Goal: Task Accomplishment & Management: Manage account settings

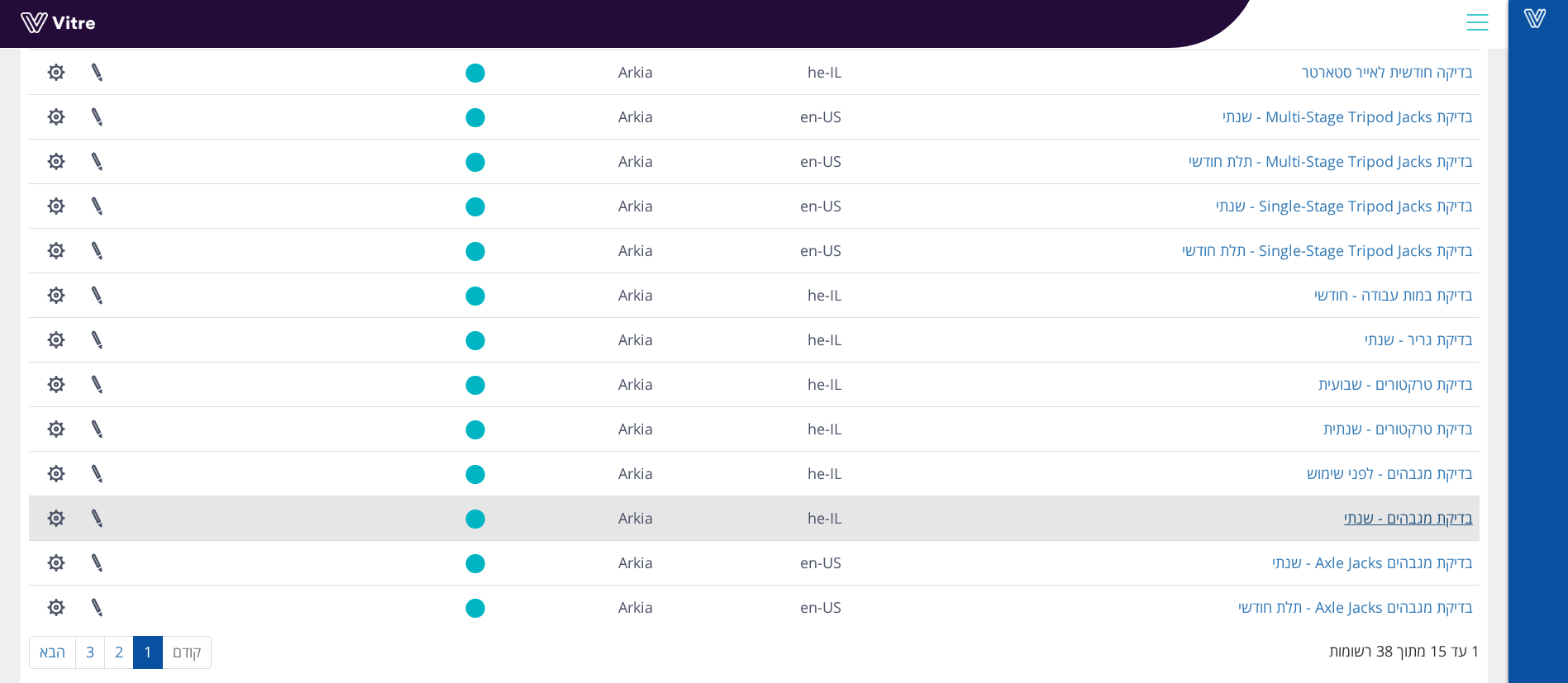
scroll to position [248, 0]
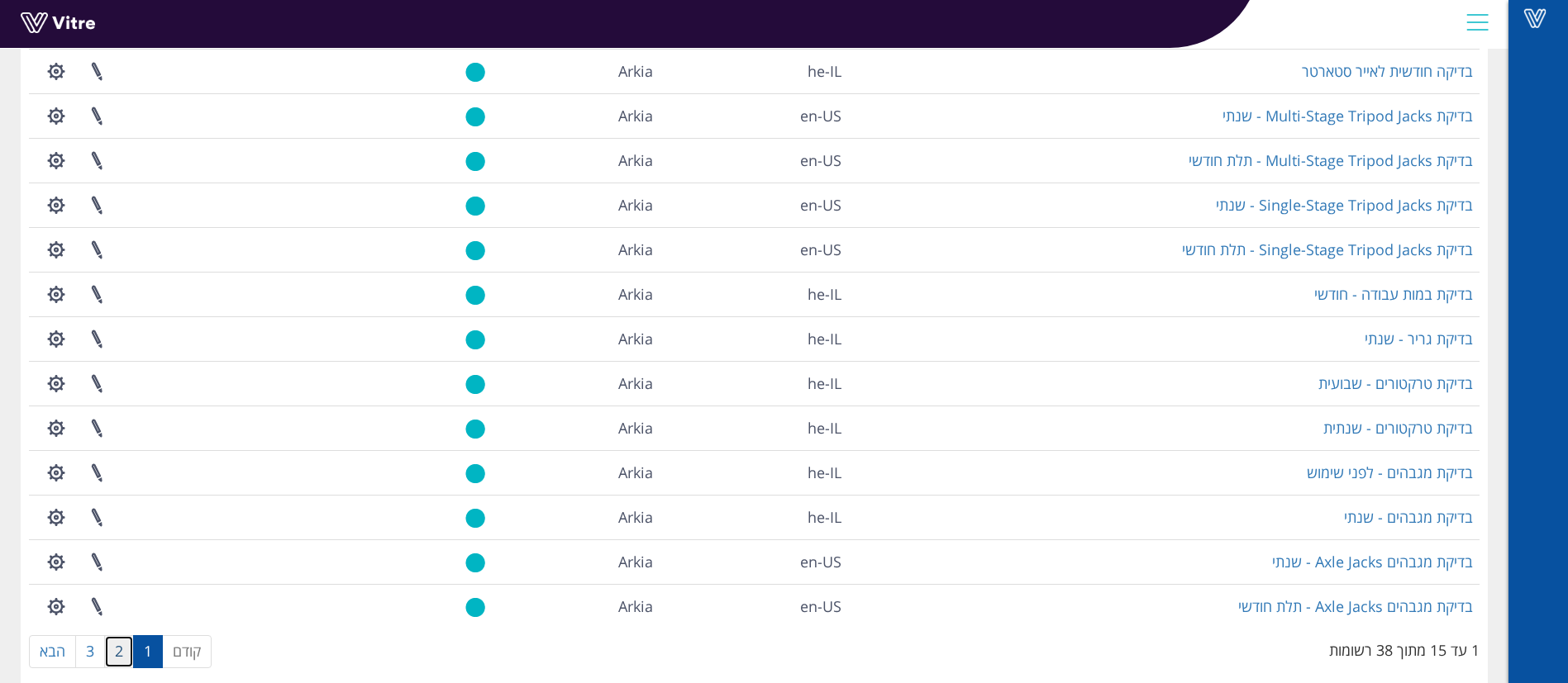
click at [122, 653] on link "2" at bounding box center [119, 651] width 30 height 33
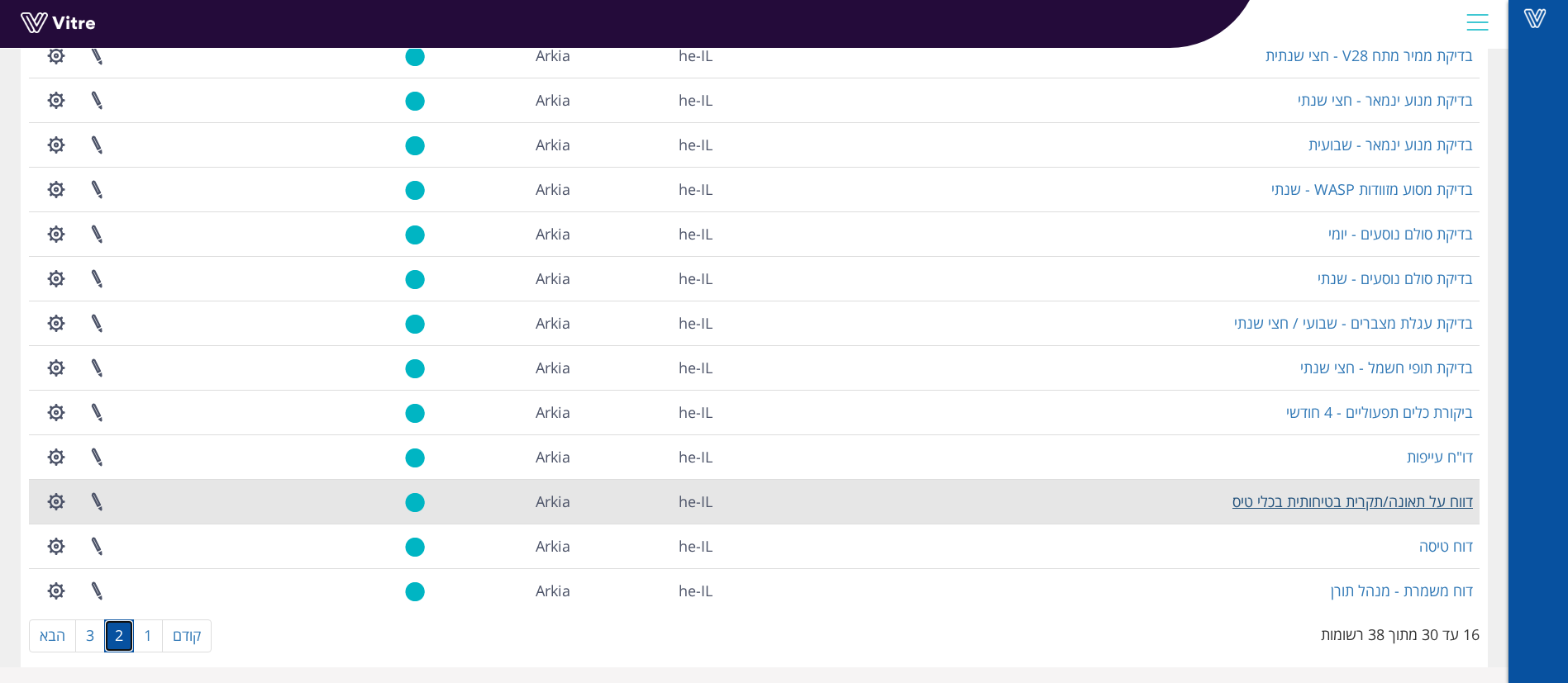
scroll to position [269, 0]
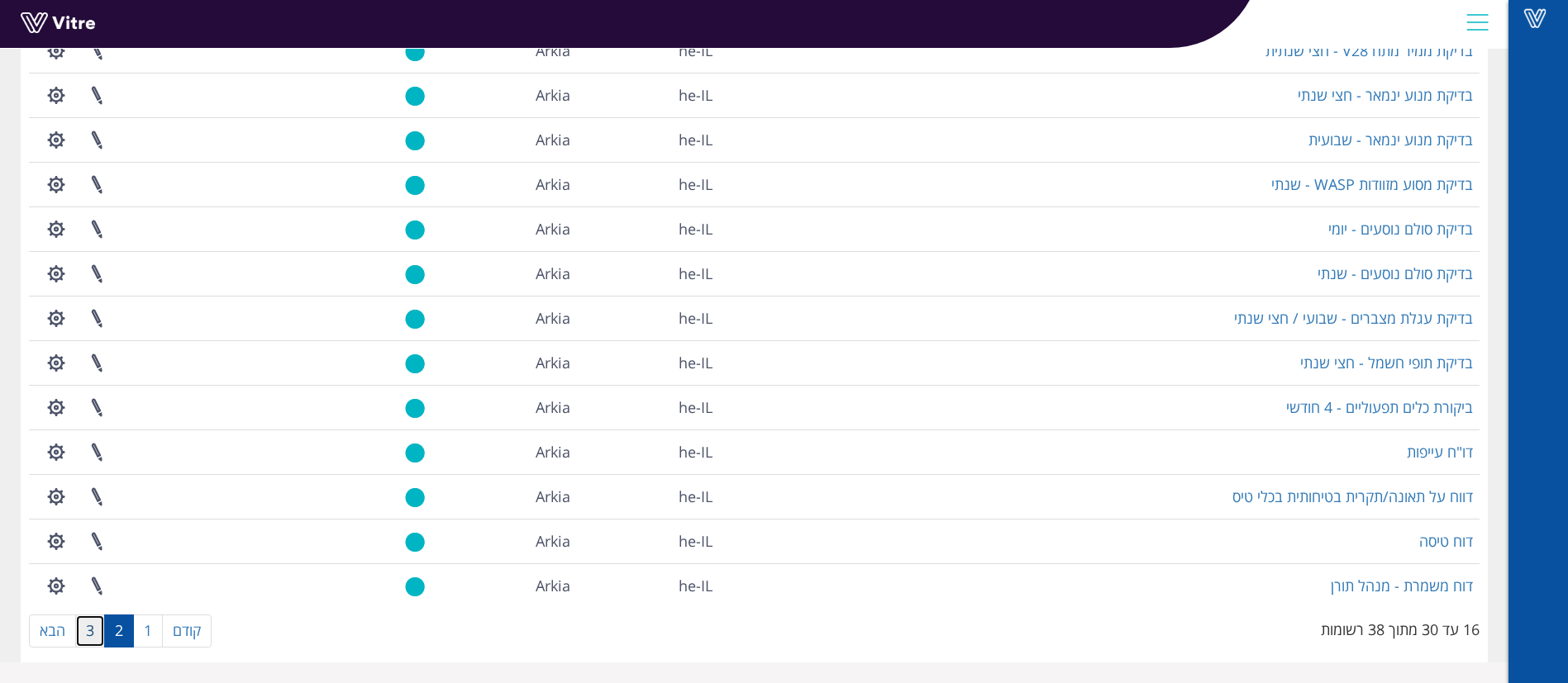
click at [85, 641] on link "3" at bounding box center [90, 631] width 30 height 33
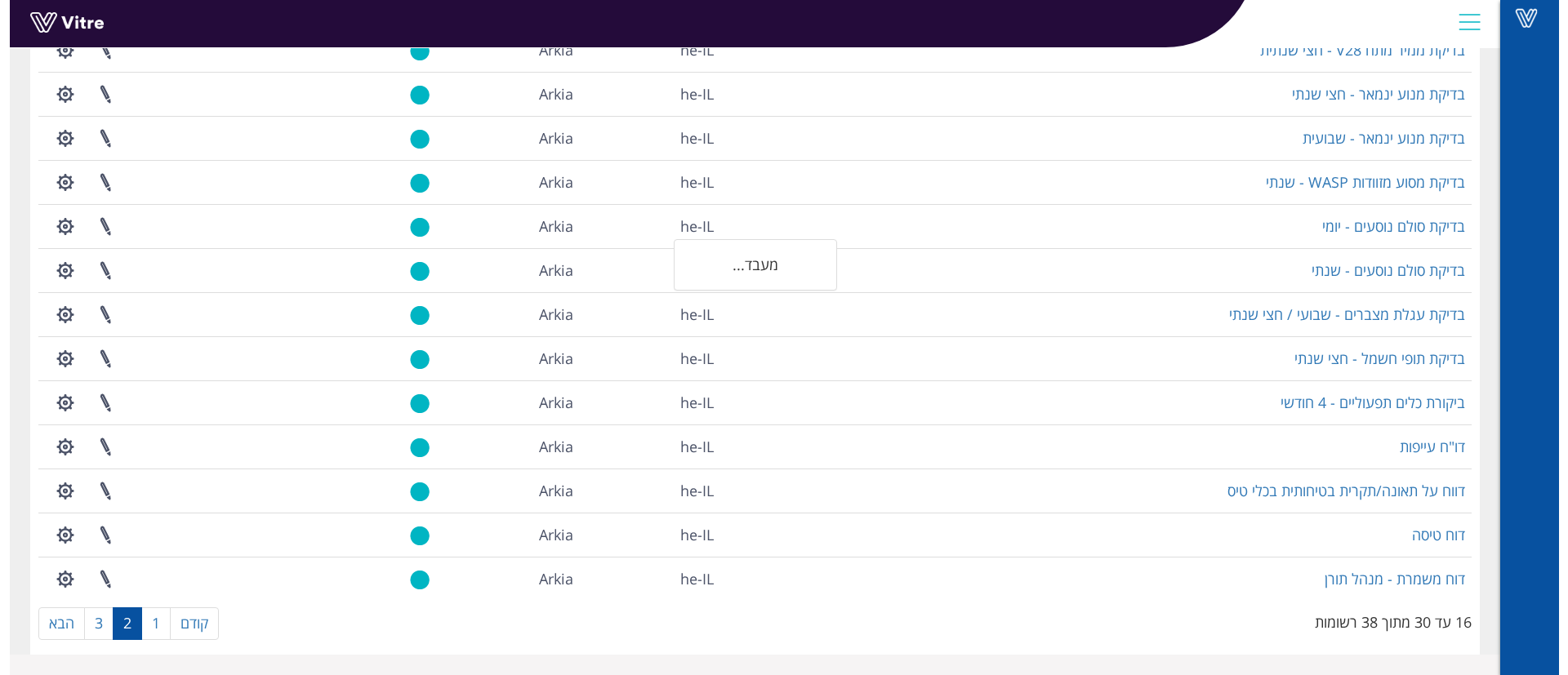
scroll to position [0, 0]
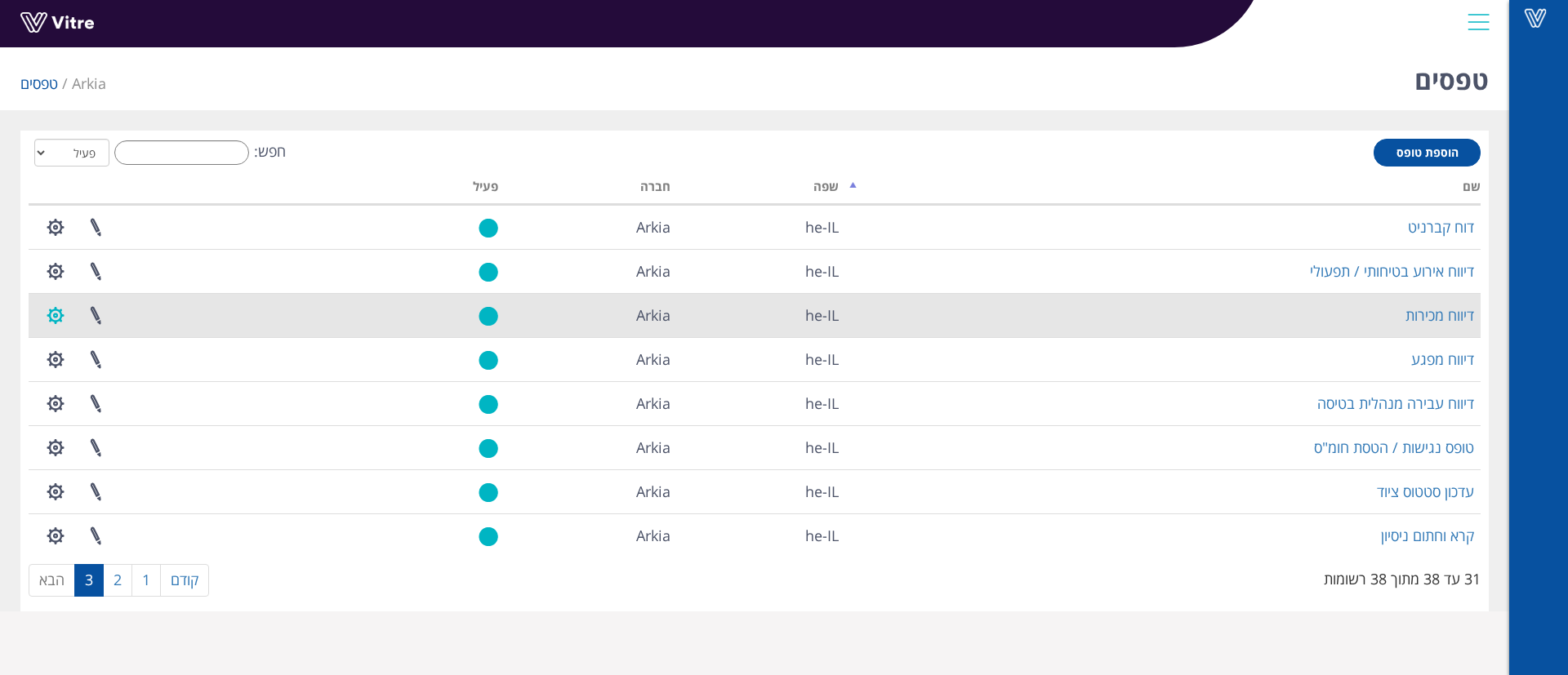
drag, startPoint x: 63, startPoint y: 318, endPoint x: 47, endPoint y: 311, distance: 17.5
click at [47, 311] on button "button" at bounding box center [55, 316] width 41 height 43
click at [69, 371] on link "הגדרת משתמשים" at bounding box center [100, 376] width 129 height 21
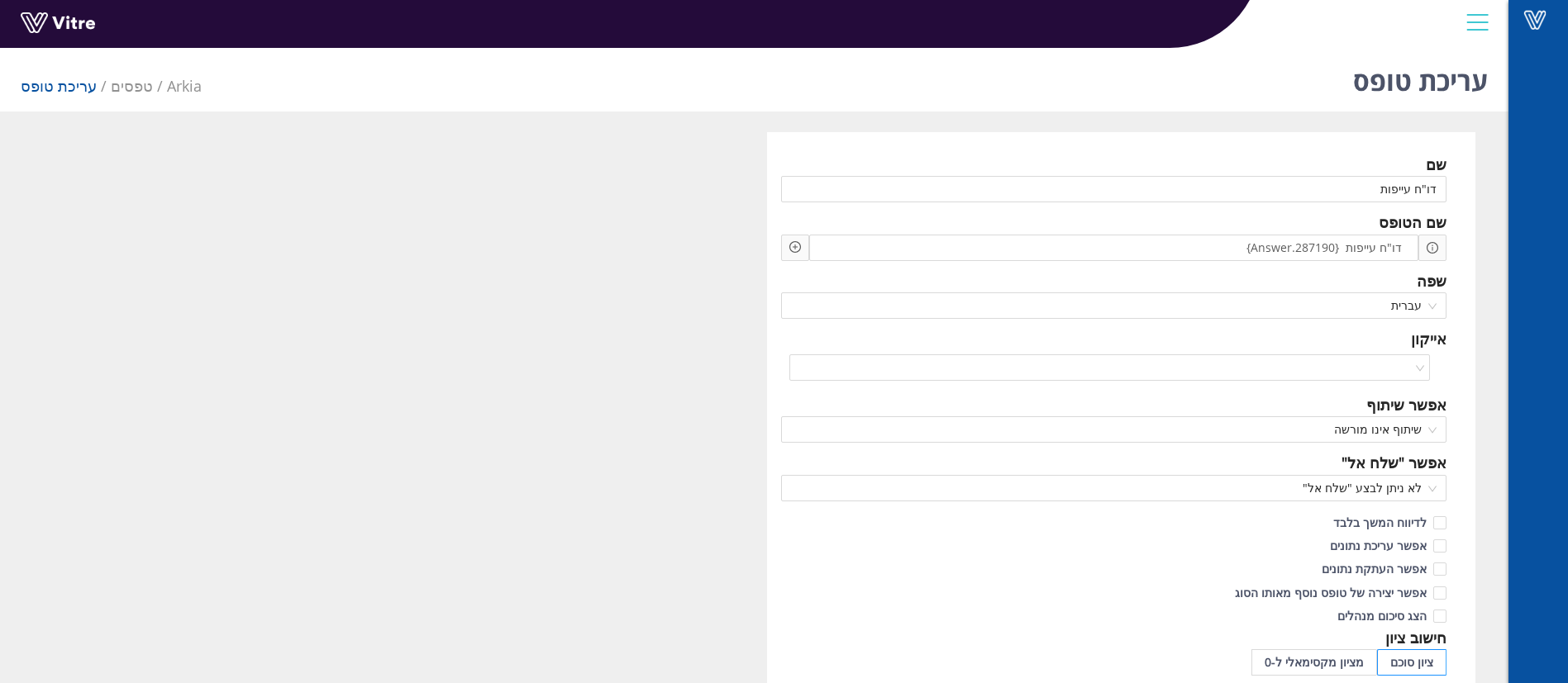
click at [1402, 81] on h1 "עריכת טופס" at bounding box center [1420, 76] width 134 height 70
click at [45, 88] on li "עריכת טופס" at bounding box center [66, 86] width 90 height 23
click at [116, 84] on link "טפסים" at bounding box center [132, 86] width 42 height 20
click at [117, 83] on link "טפסים" at bounding box center [132, 86] width 42 height 20
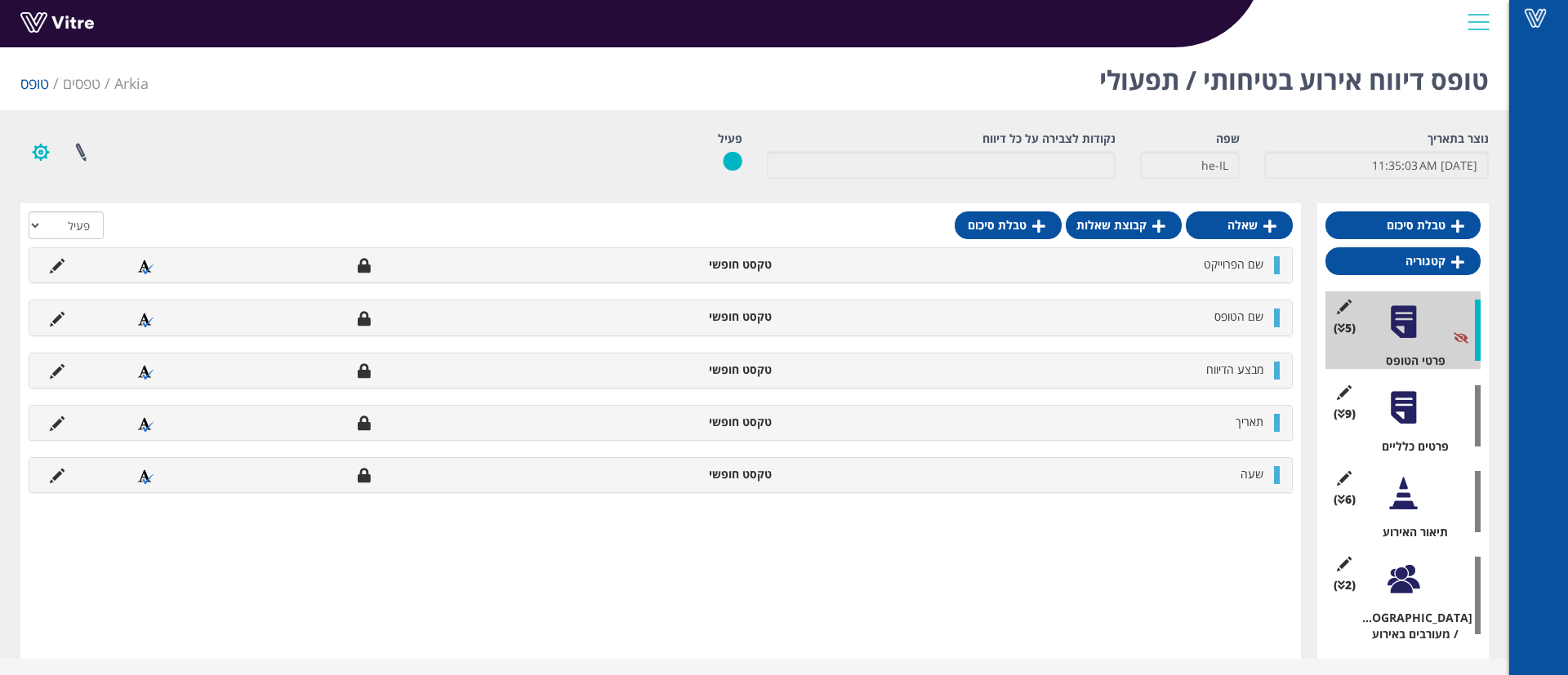
click at [39, 151] on button "button" at bounding box center [41, 153] width 41 height 43
click at [79, 153] on link at bounding box center [81, 153] width 41 height 43
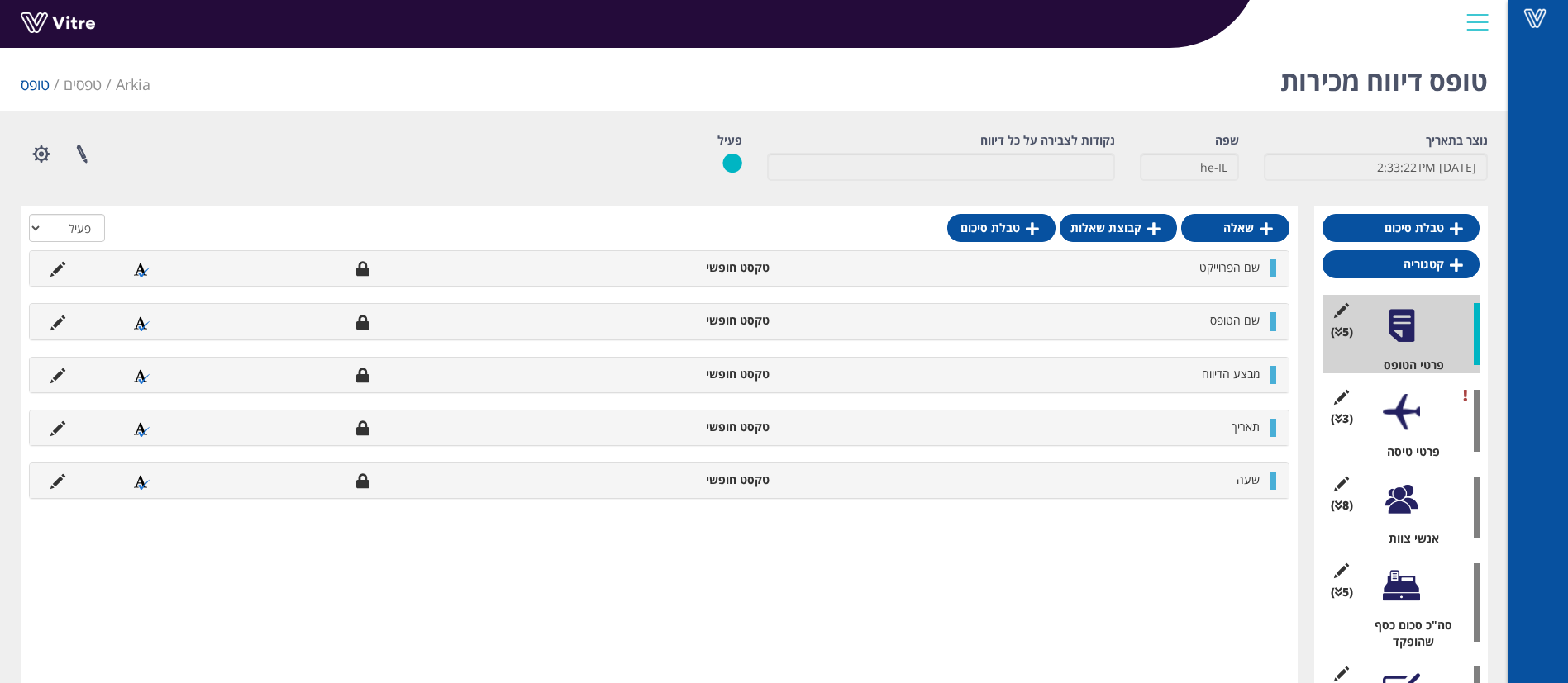
click at [1420, 417] on div "(3 ) פרטי טיסה" at bounding box center [1400, 421] width 157 height 78
click at [1400, 413] on div at bounding box center [1401, 413] width 37 height 37
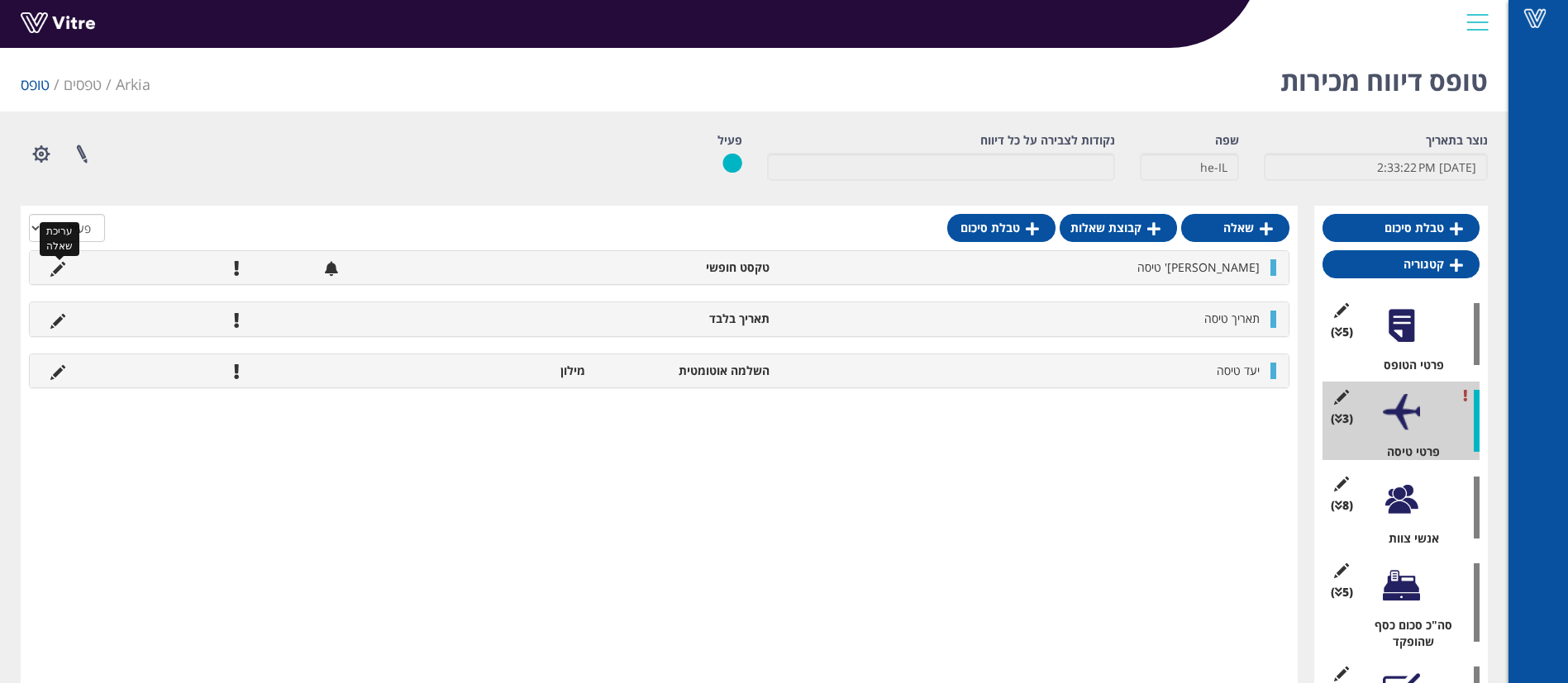
click at [54, 271] on icon at bounding box center [57, 269] width 15 height 15
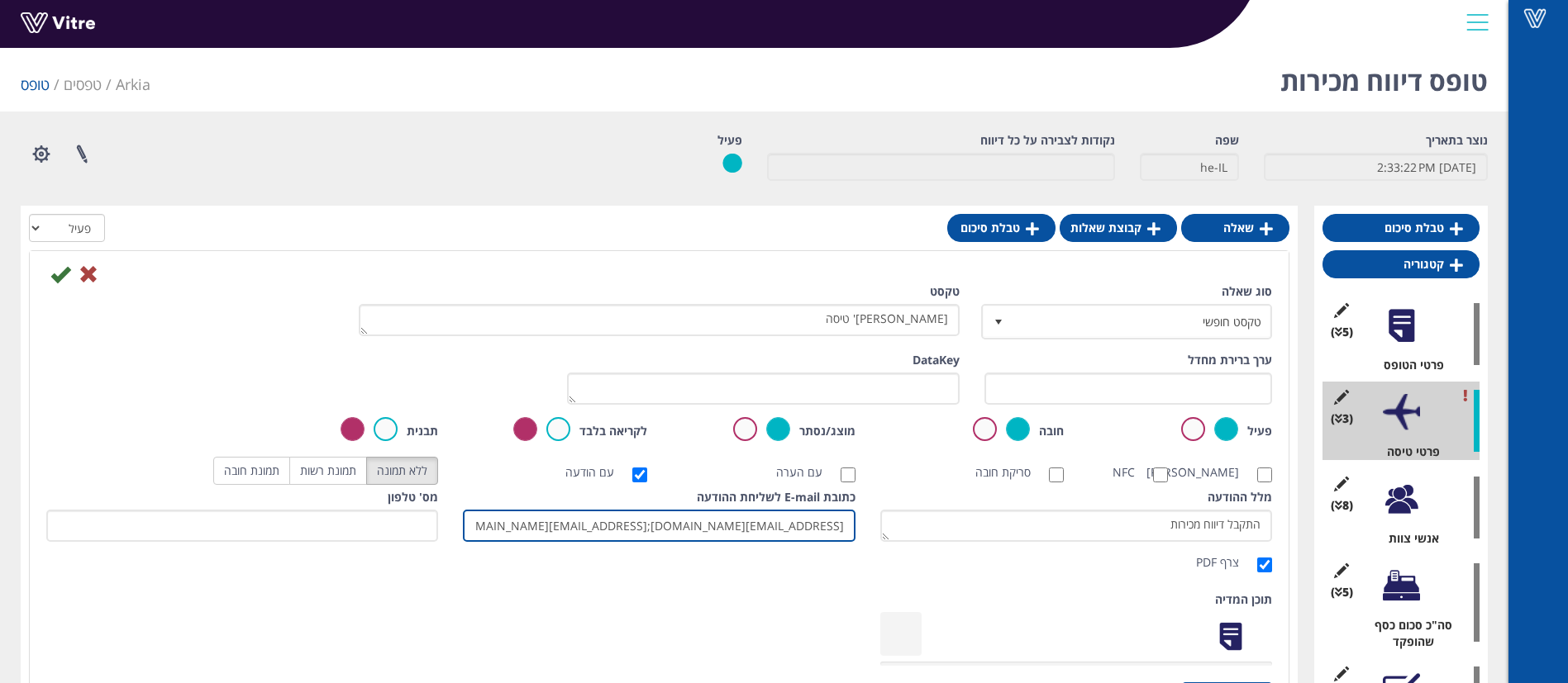
click at [850, 542] on input "meitalda@arkia.co.il;talg@arkia.co.il" at bounding box center [659, 525] width 392 height 32
paste input "irinaz@arkia.co.il"
type input "irinaz@arkia.co.il;meitalda@arkia.co.il;talg@arkia.co.il"
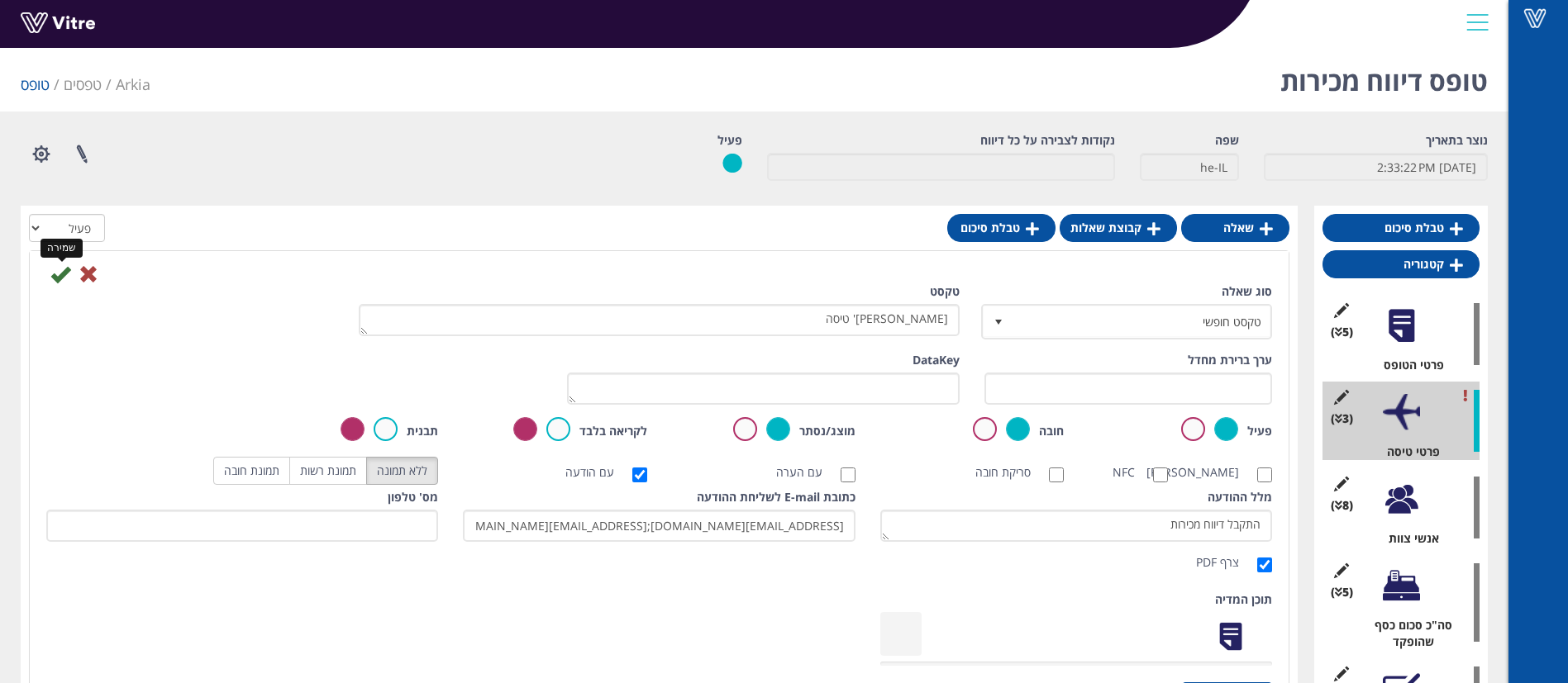
click at [63, 269] on icon at bounding box center [60, 274] width 20 height 20
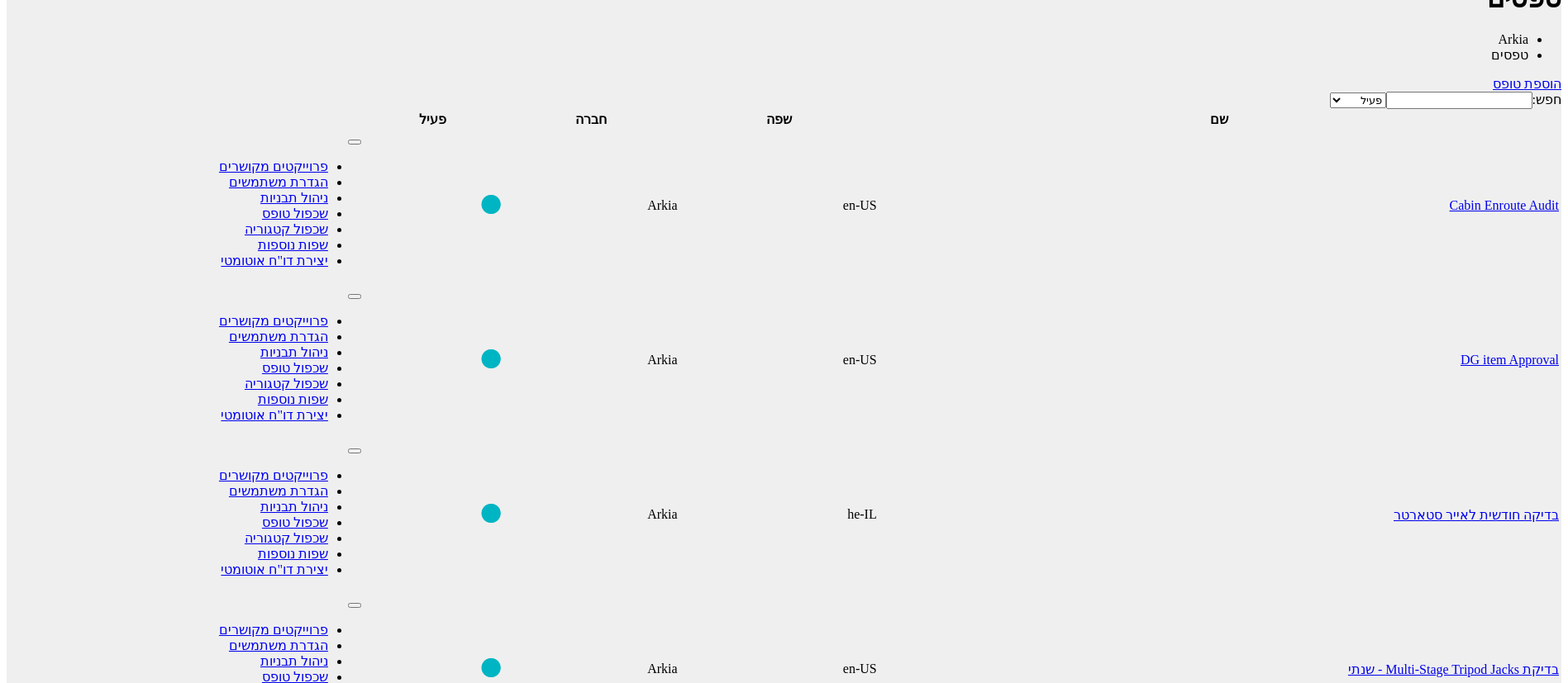
scroll to position [269, 0]
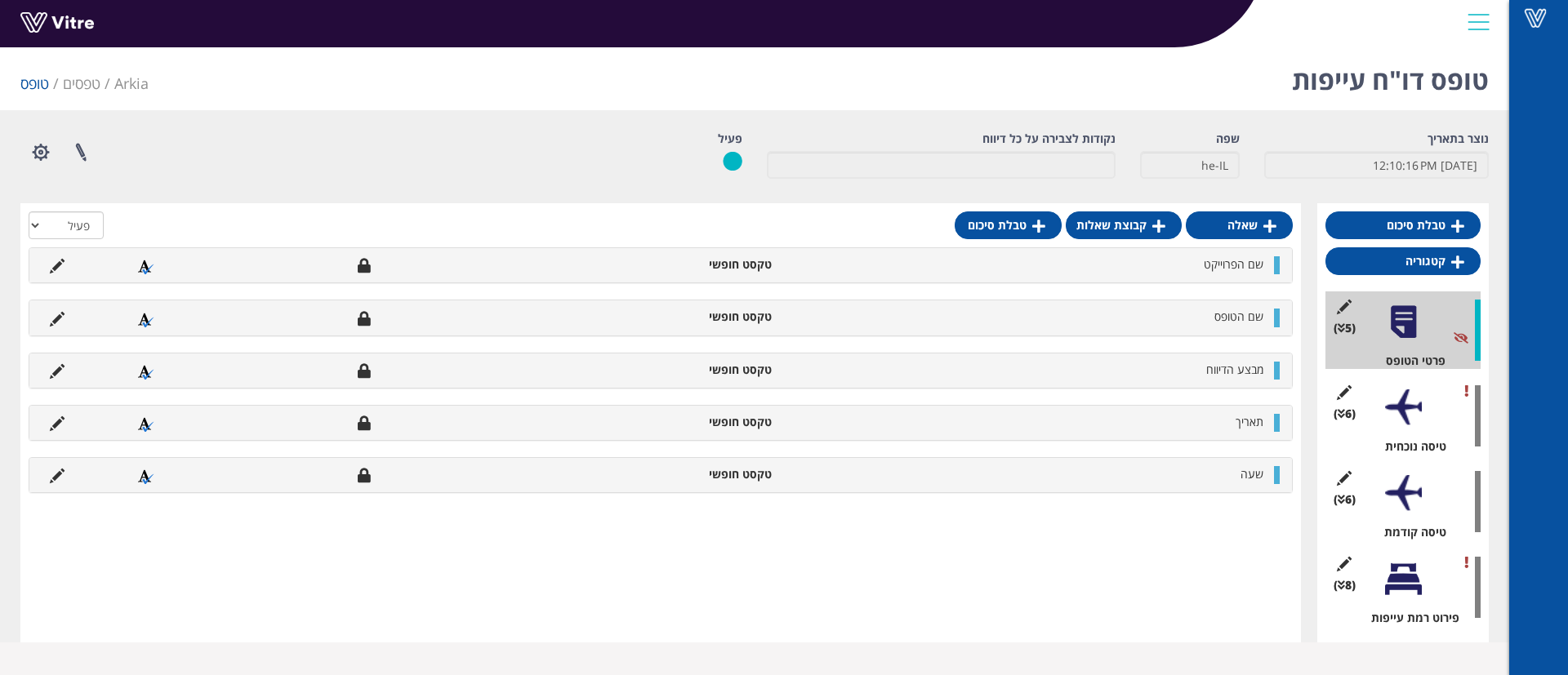
click at [1406, 414] on div at bounding box center [1404, 408] width 36 height 36
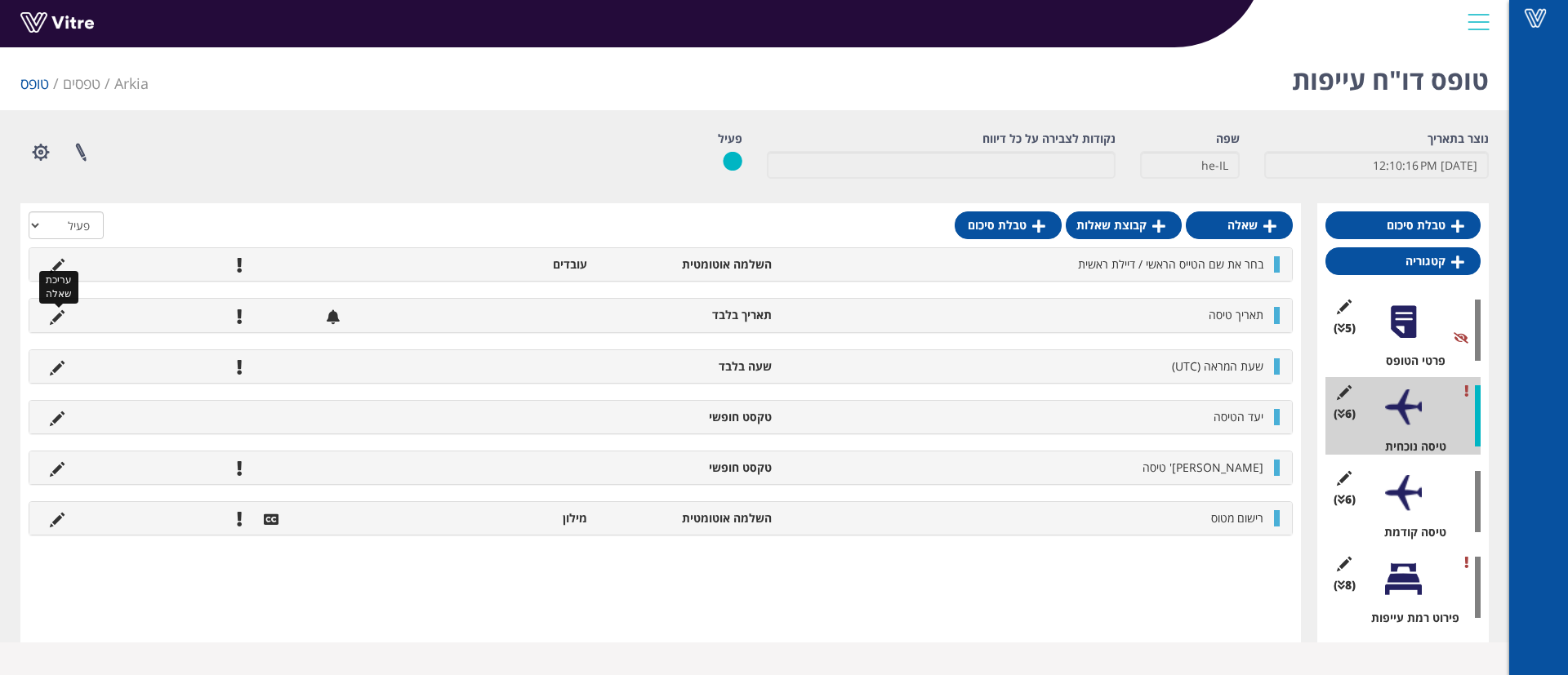
click at [61, 315] on icon at bounding box center [56, 318] width 15 height 15
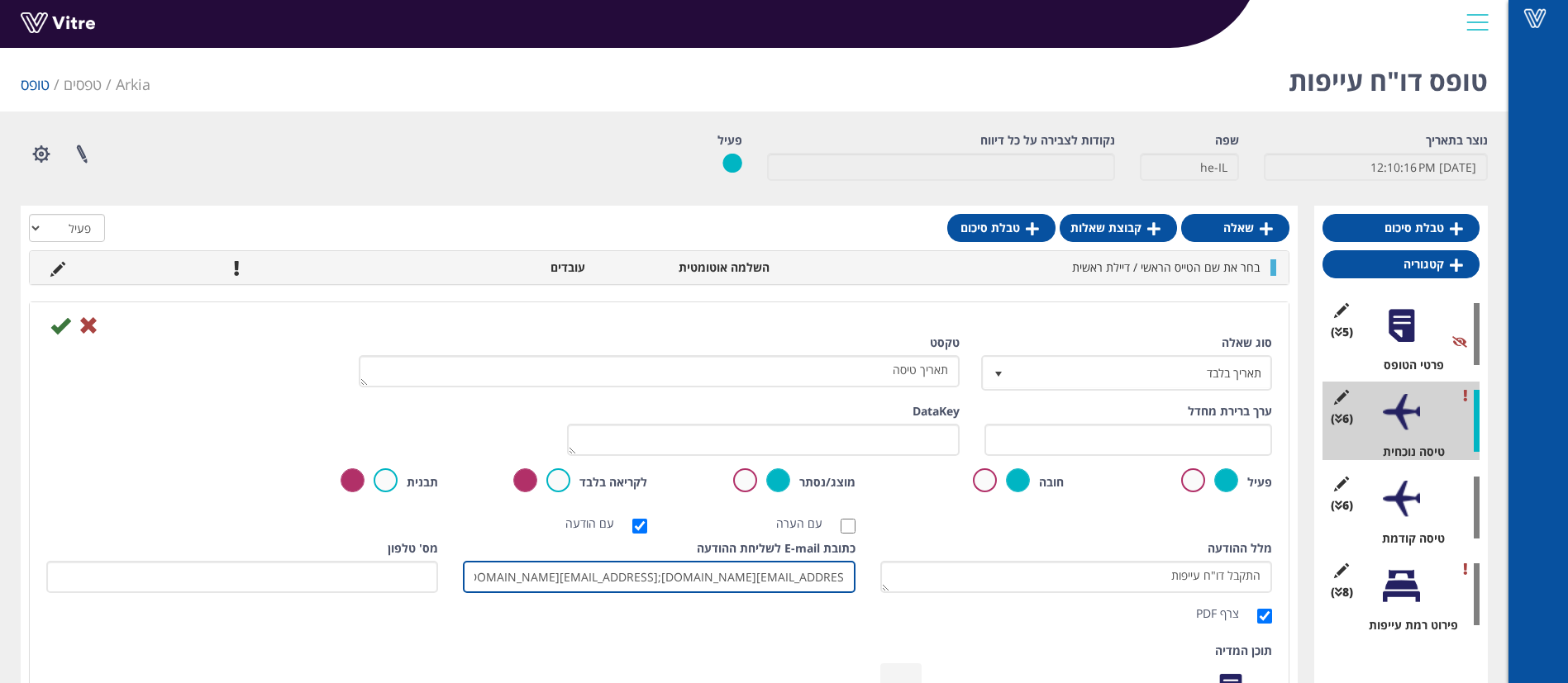
scroll to position [0, -3]
paste input "[EMAIL_ADDRESS][DOMAIN_NAME]"
type input "talg@arkia.co.il;ofirf@arkia.co.il;steveb@arkia.co.il;adis@arkia.co.il;ofirdz@a…"
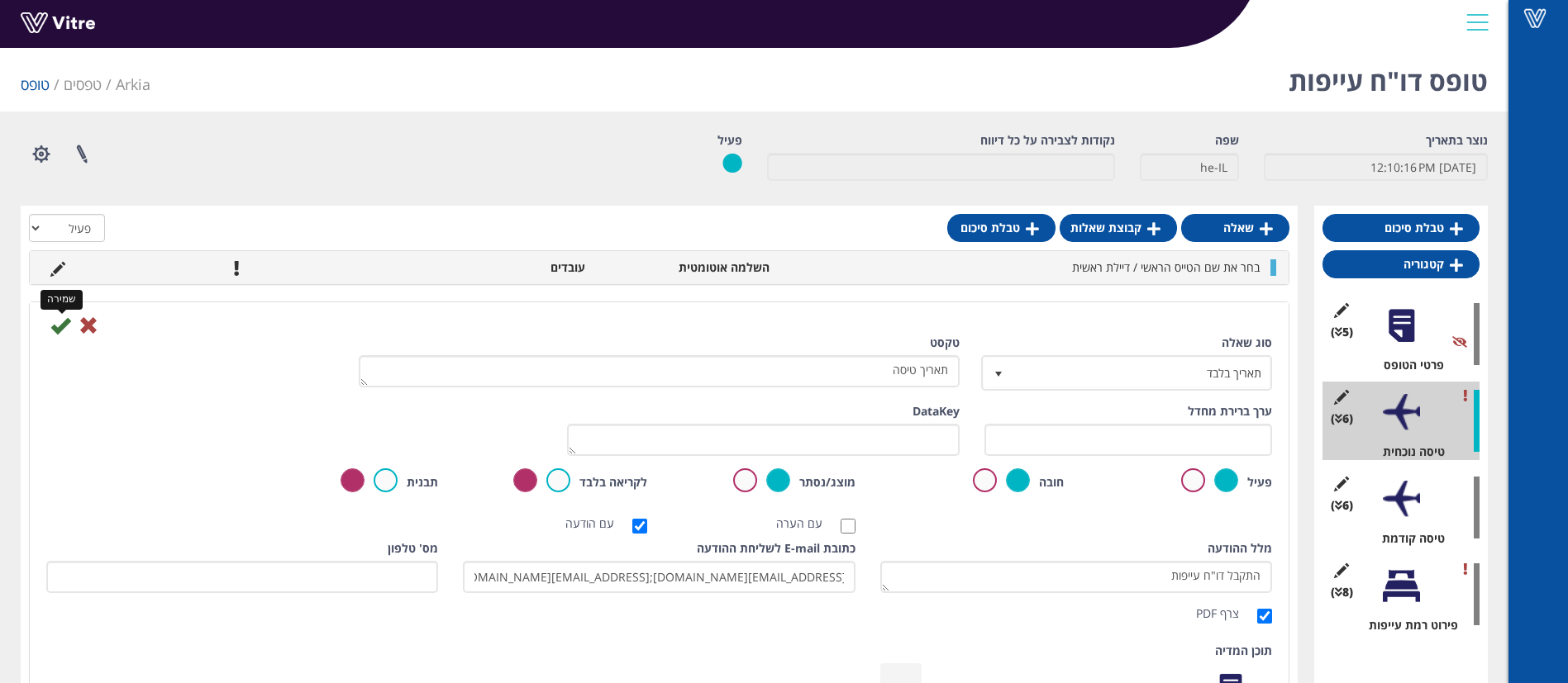
click at [56, 324] on icon at bounding box center [60, 325] width 20 height 20
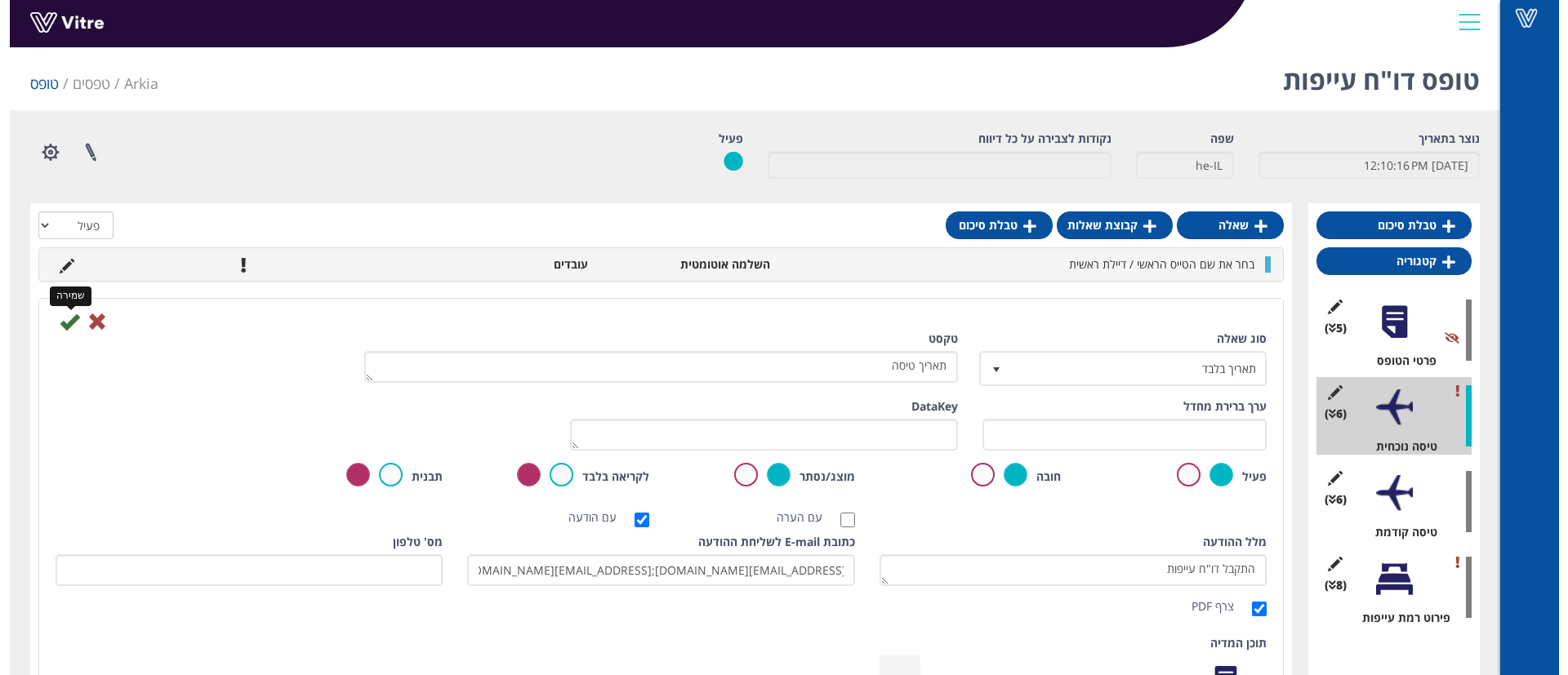
scroll to position [0, 0]
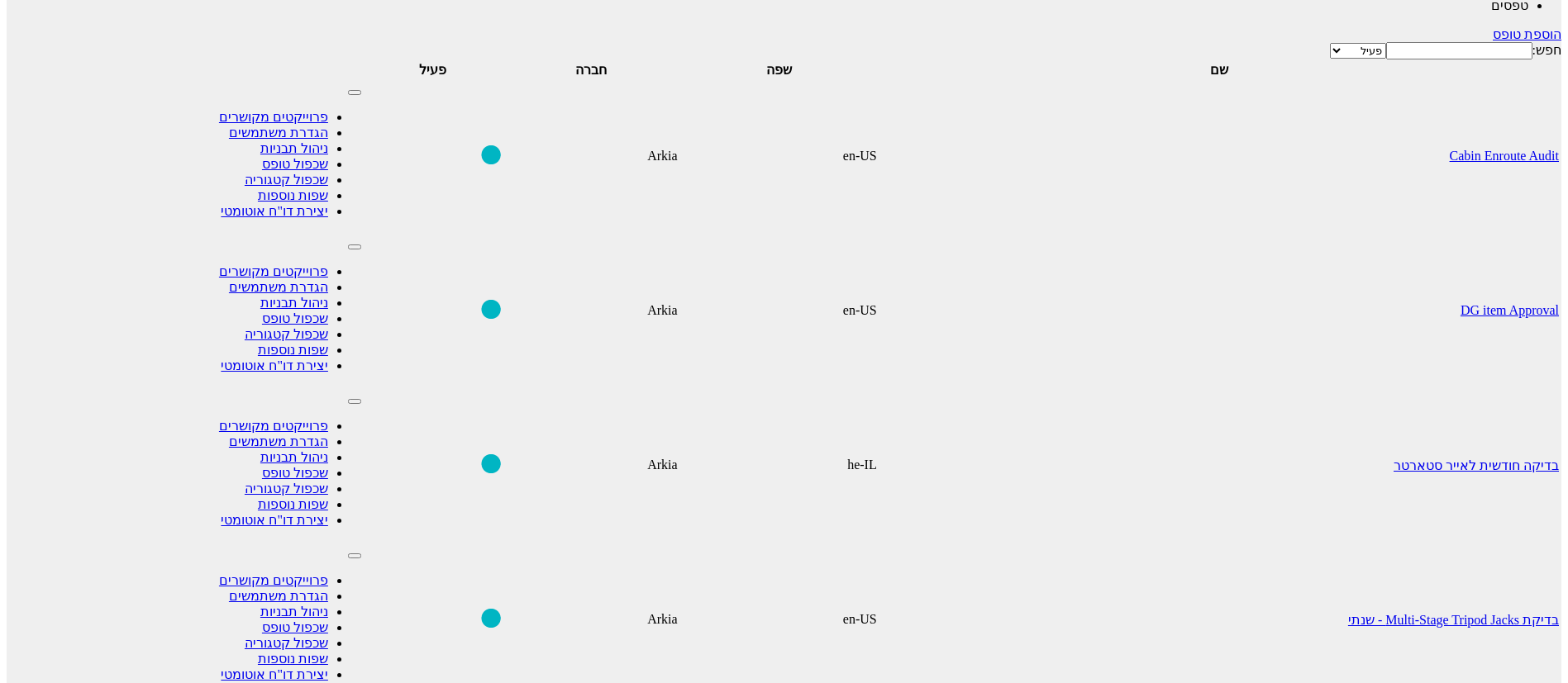
scroll to position [269, 0]
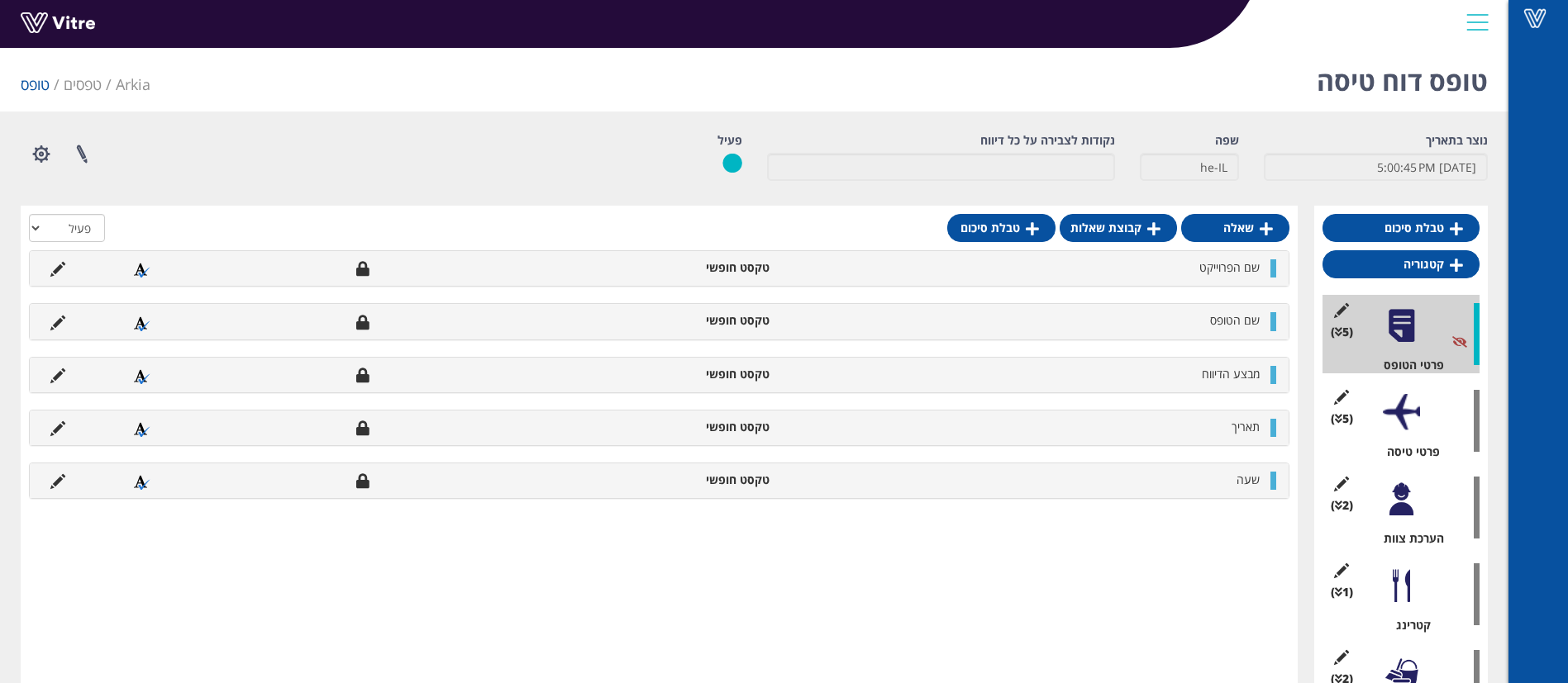
click at [1391, 418] on div at bounding box center [1401, 413] width 37 height 37
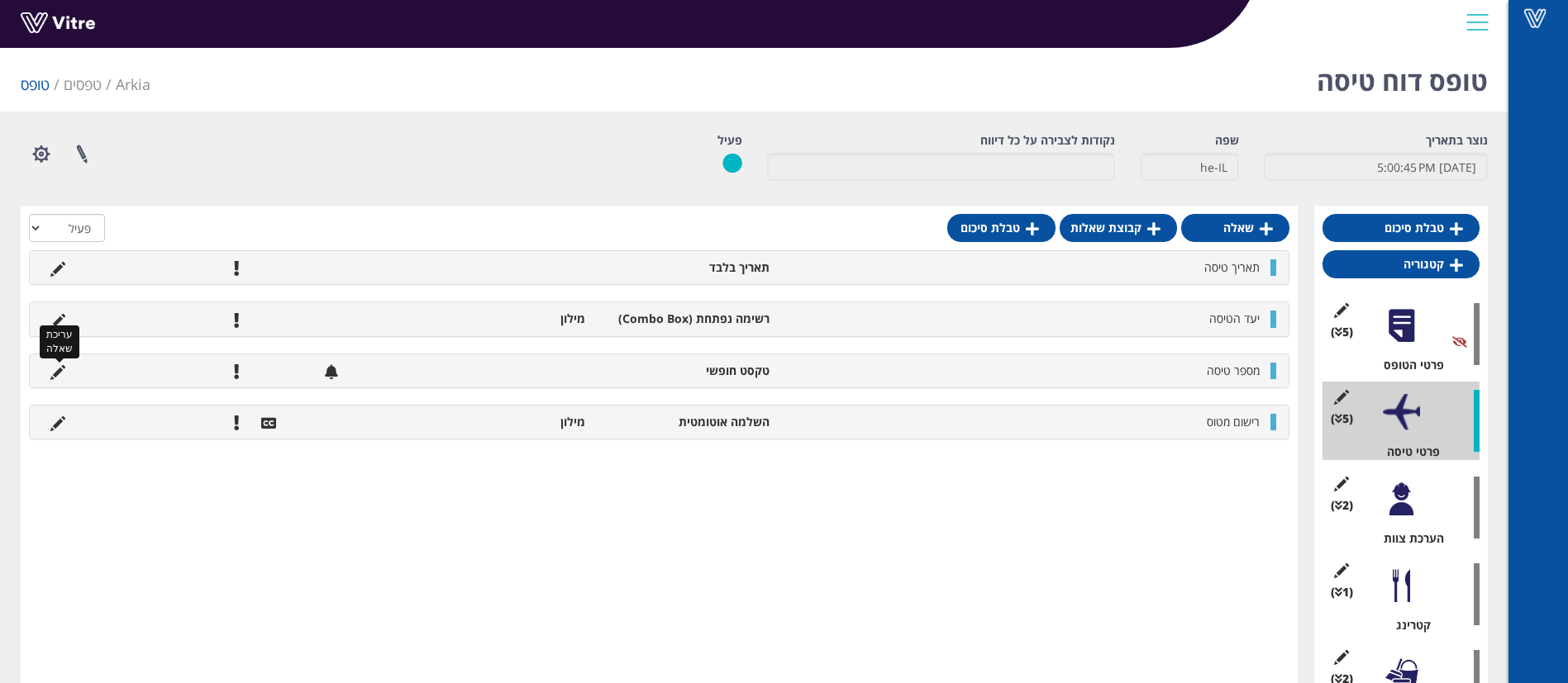
click at [62, 371] on icon at bounding box center [57, 372] width 15 height 15
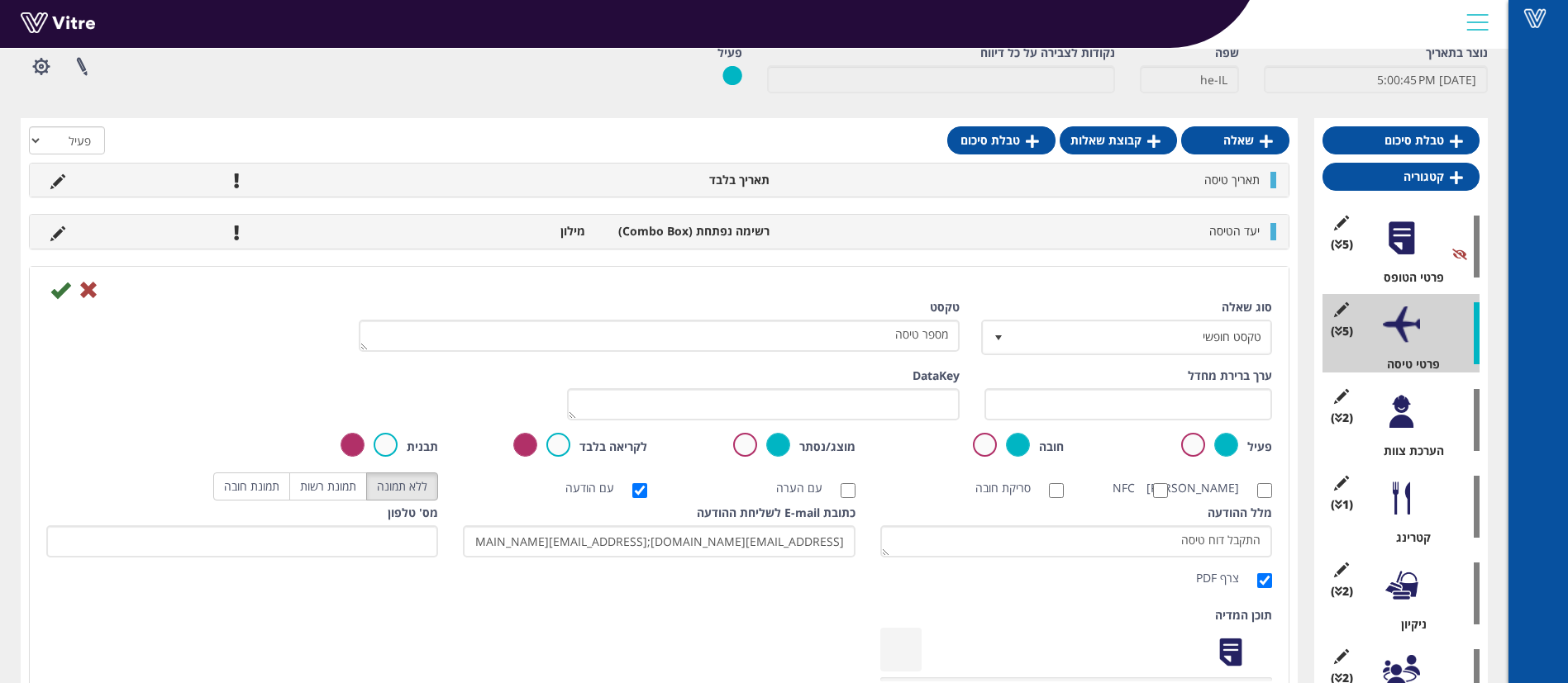
scroll to position [124, 0]
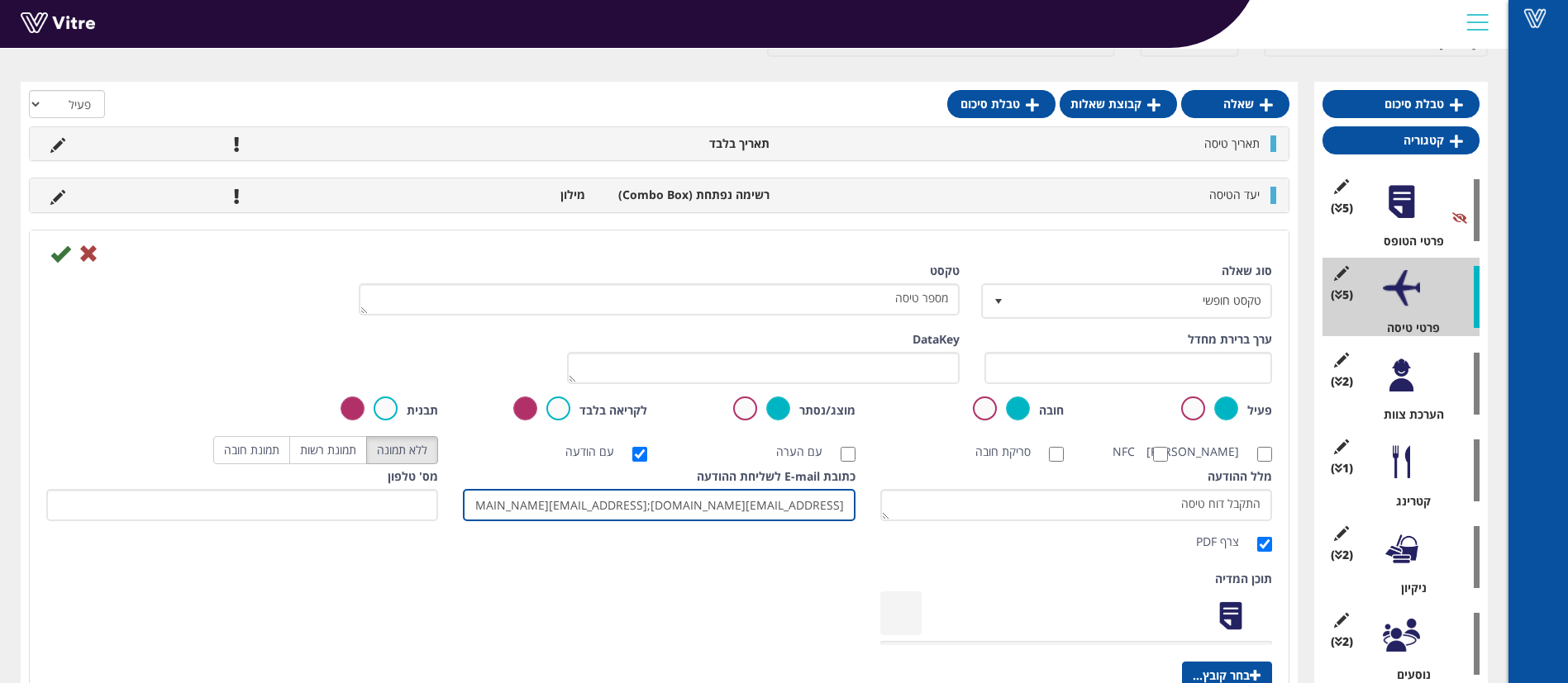
click at [849, 521] on input "talg@arkia.co.il;danar@arkia.co.il;meitalda@arkia.co.il;ariels@arkia.co.il;" at bounding box center [659, 505] width 392 height 32
paste input "irinaz@arkia.co.il"
type input "talg@arkia.co.il;danar@arkia.co.il;meitalda@arkia.co.il;ariels@arkia.co.il;irin…"
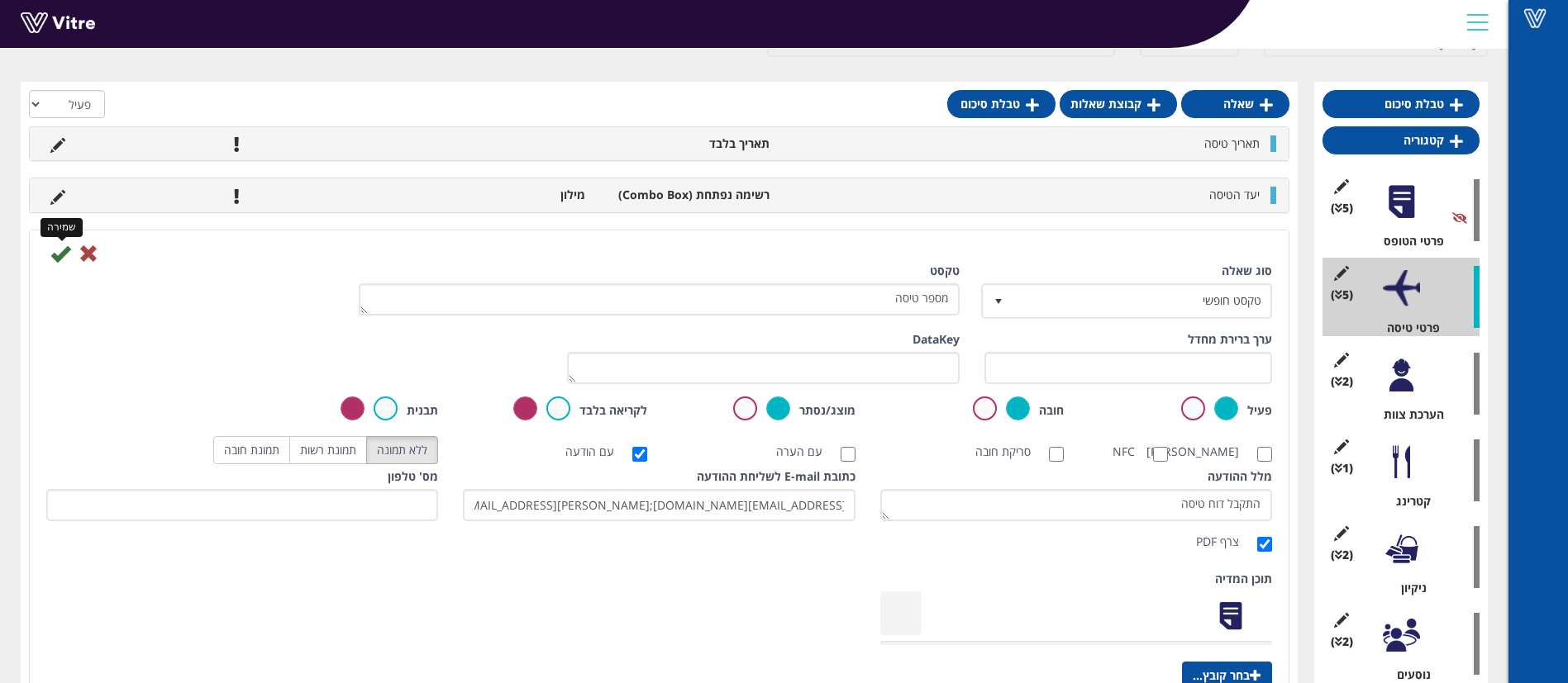
click at [58, 252] on icon at bounding box center [60, 254] width 20 height 20
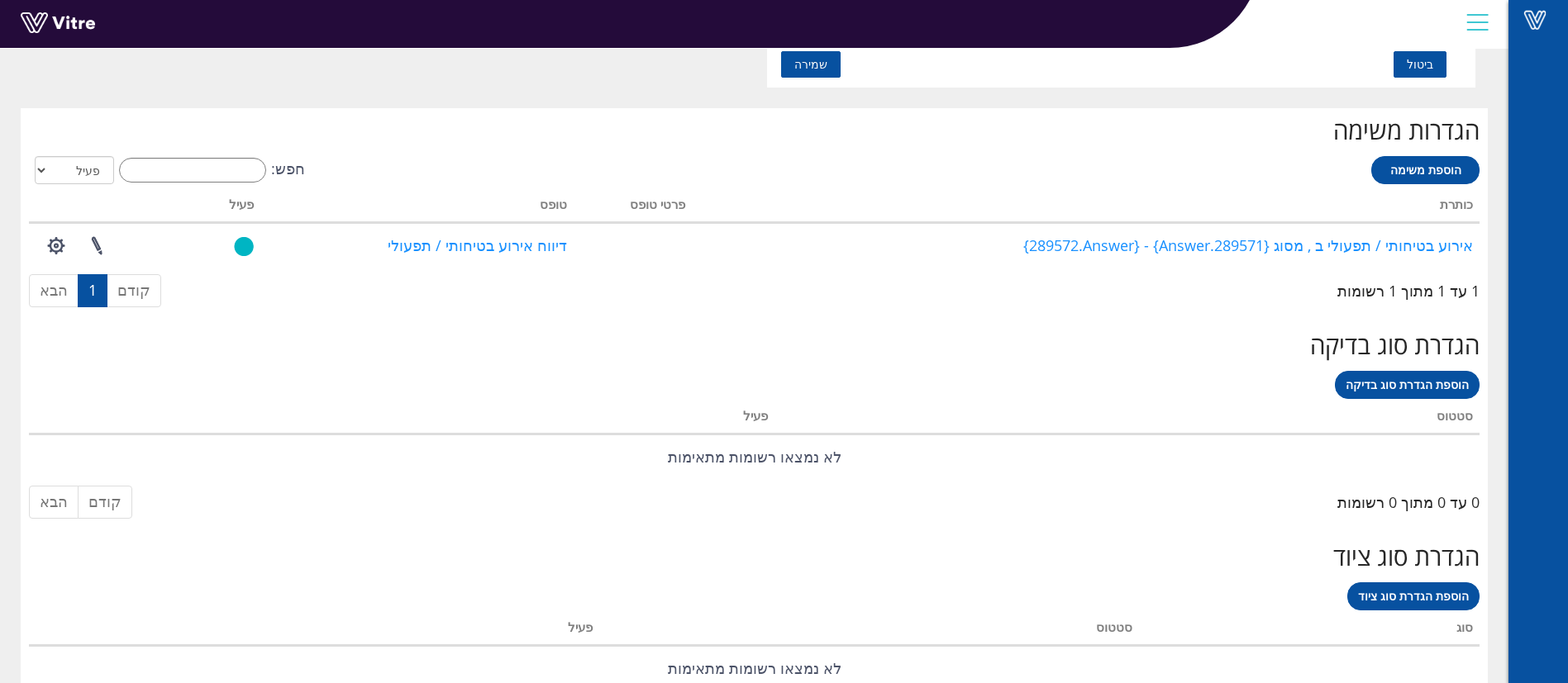
scroll to position [1239, 0]
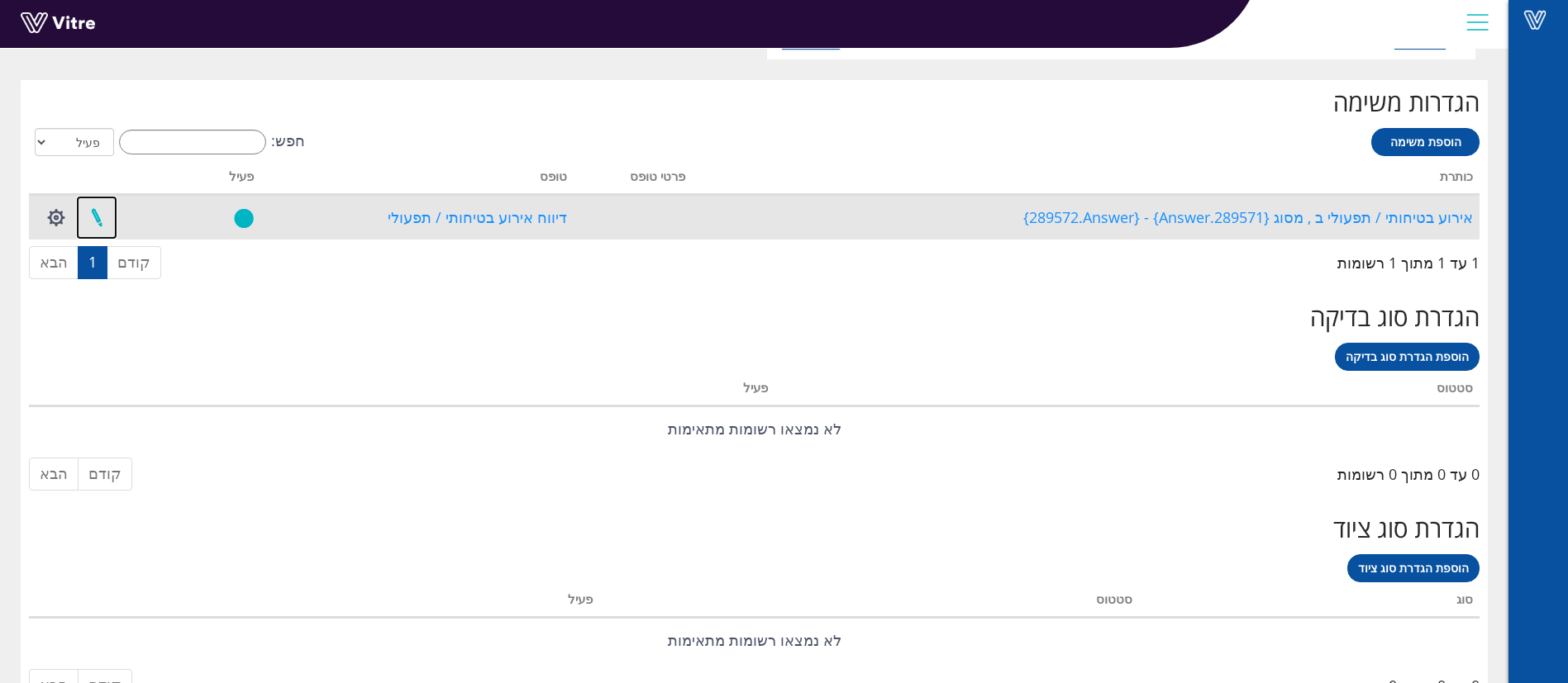
click at [109, 223] on link at bounding box center [97, 218] width 41 height 44
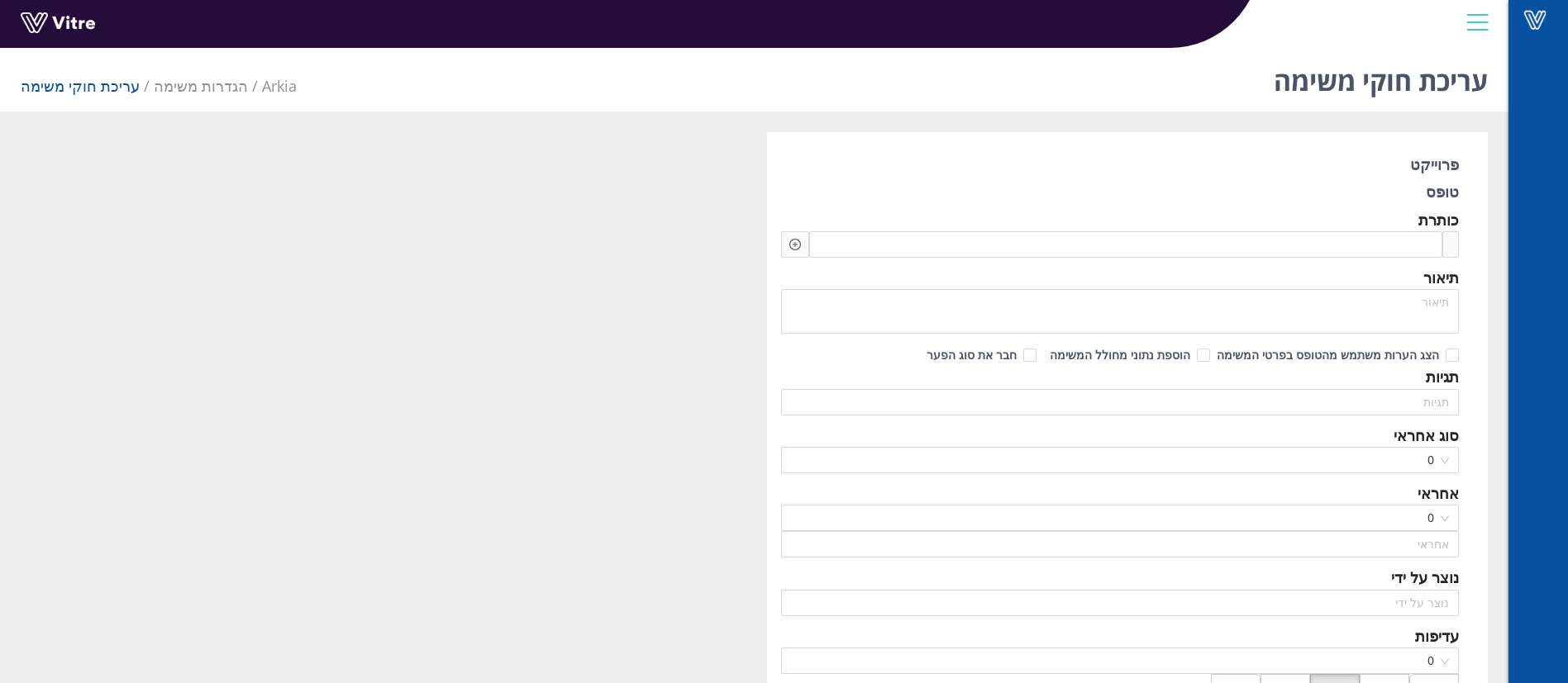
type input "[PERSON_NAME] [PERSON_NAME]"
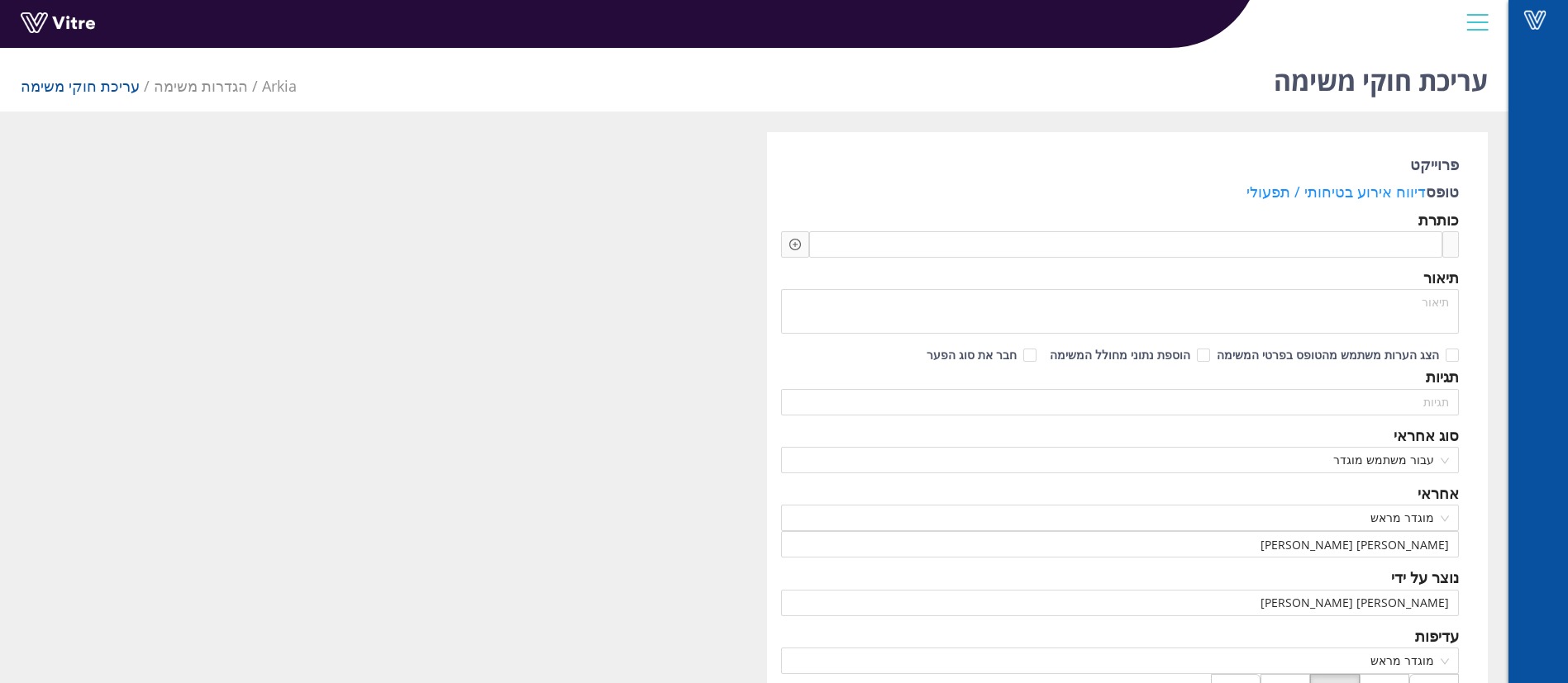
type textarea "נפתח אירוע בטיחותי / תפעולי - יש לבצע תחקיר"
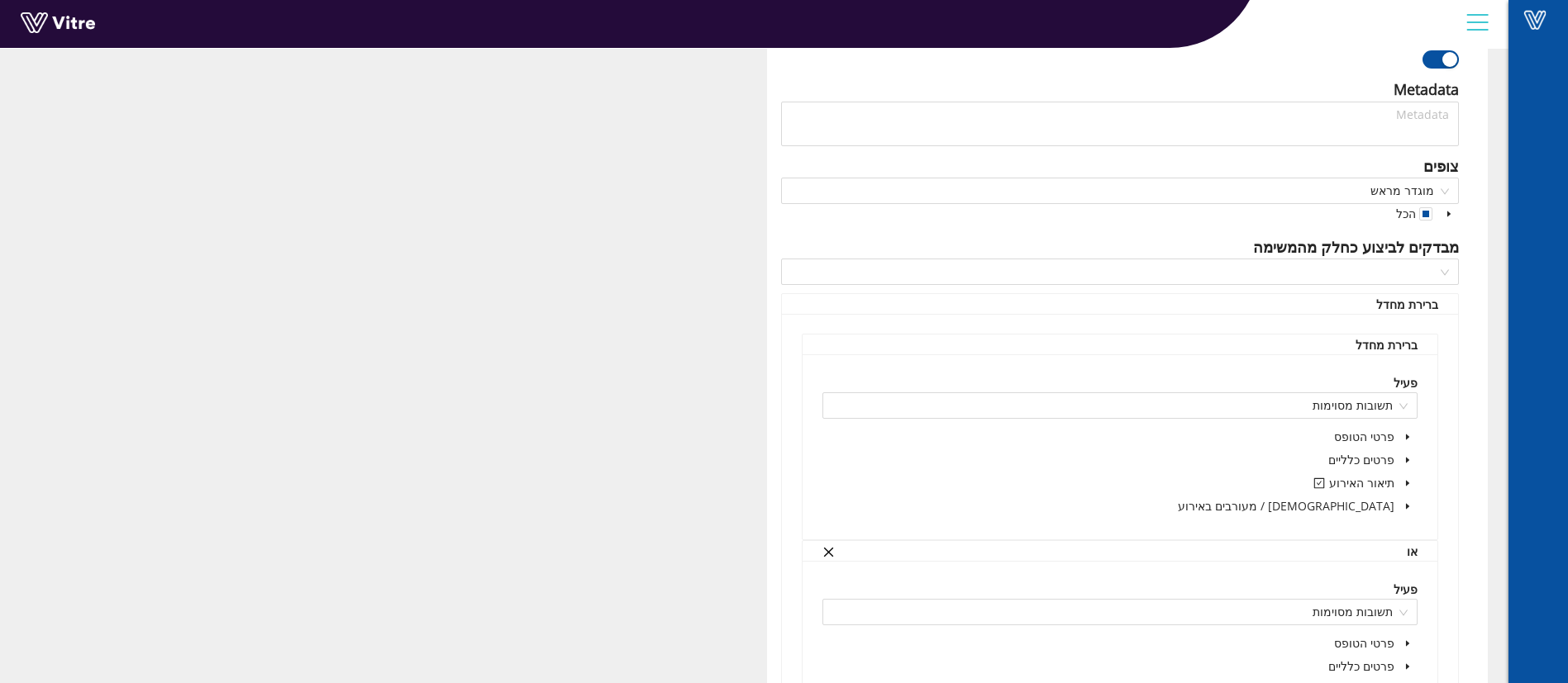
scroll to position [867, 0]
click at [1451, 209] on icon "caret-down" at bounding box center [1449, 212] width 8 height 8
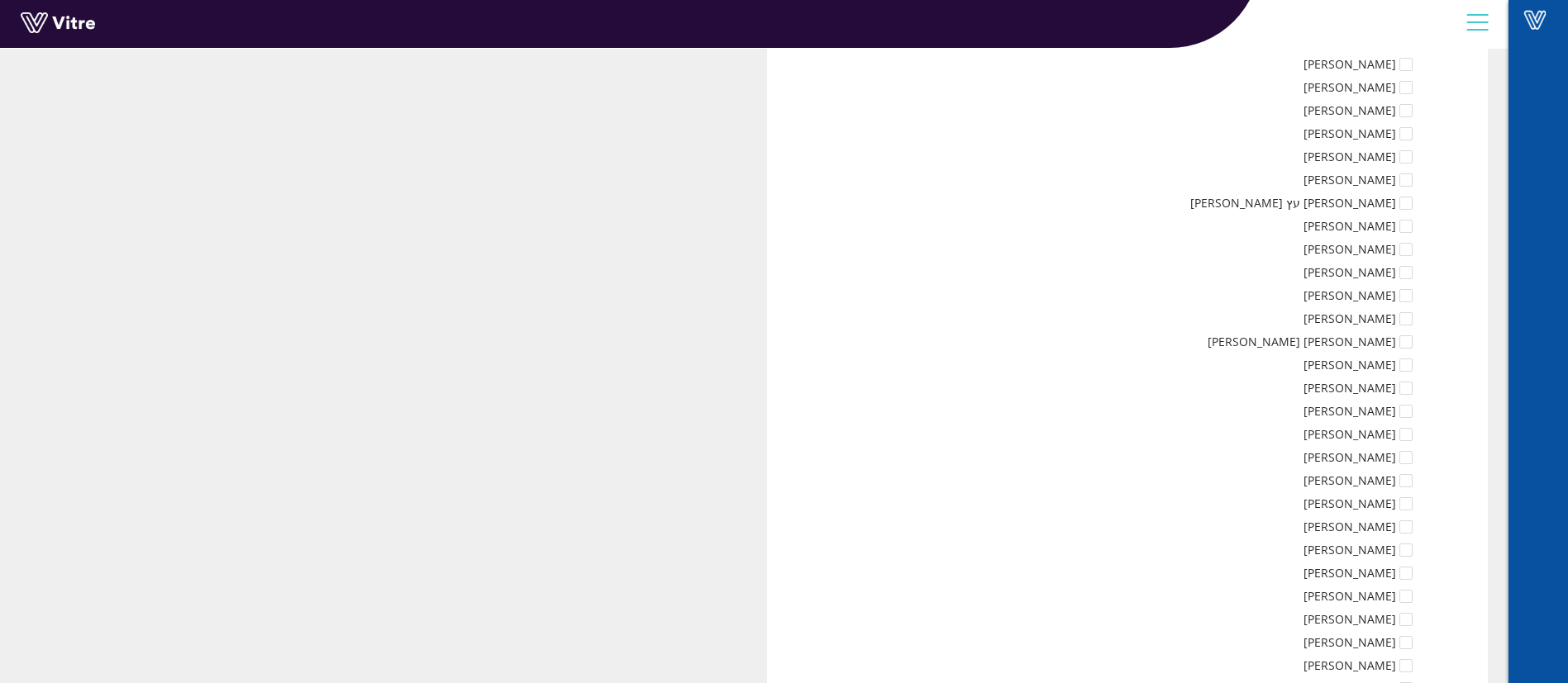
scroll to position [13272, 0]
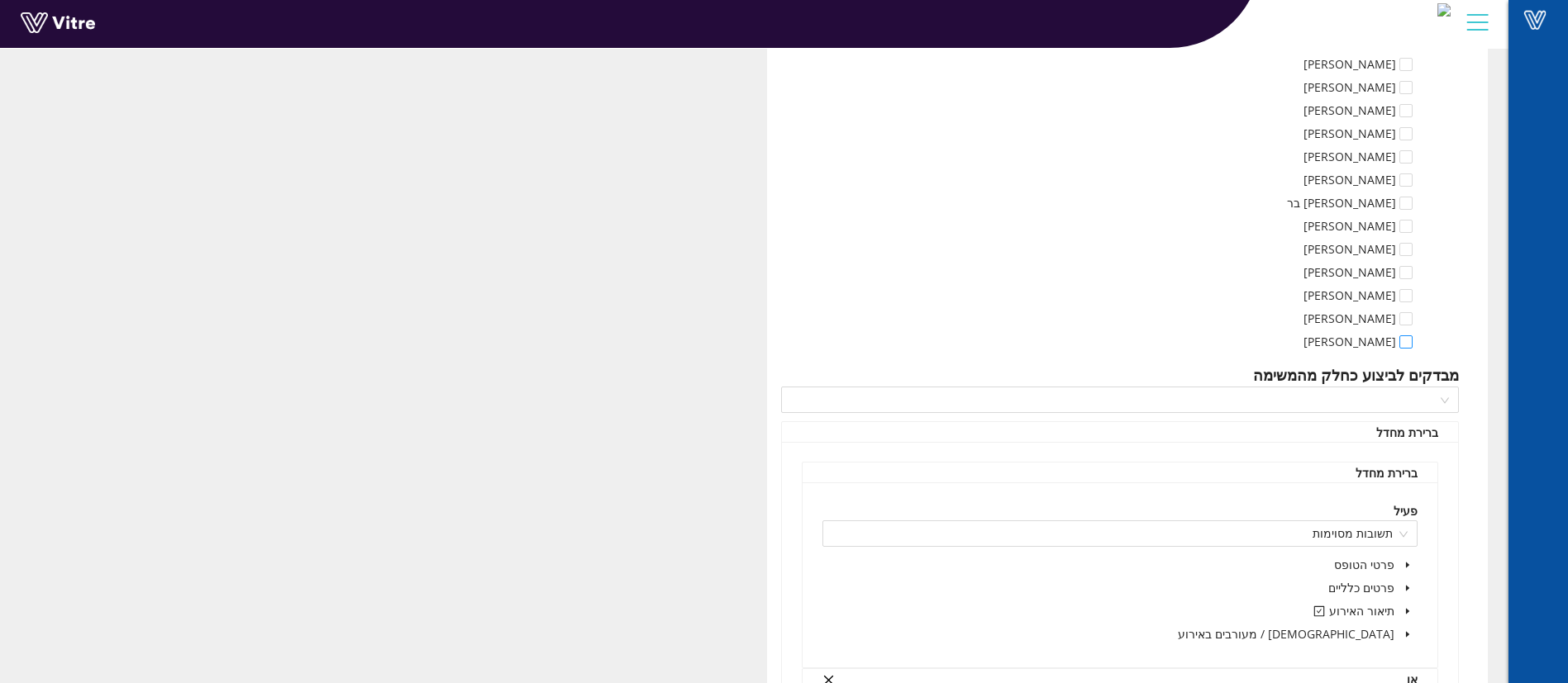
click at [1404, 342] on span at bounding box center [1405, 342] width 13 height 13
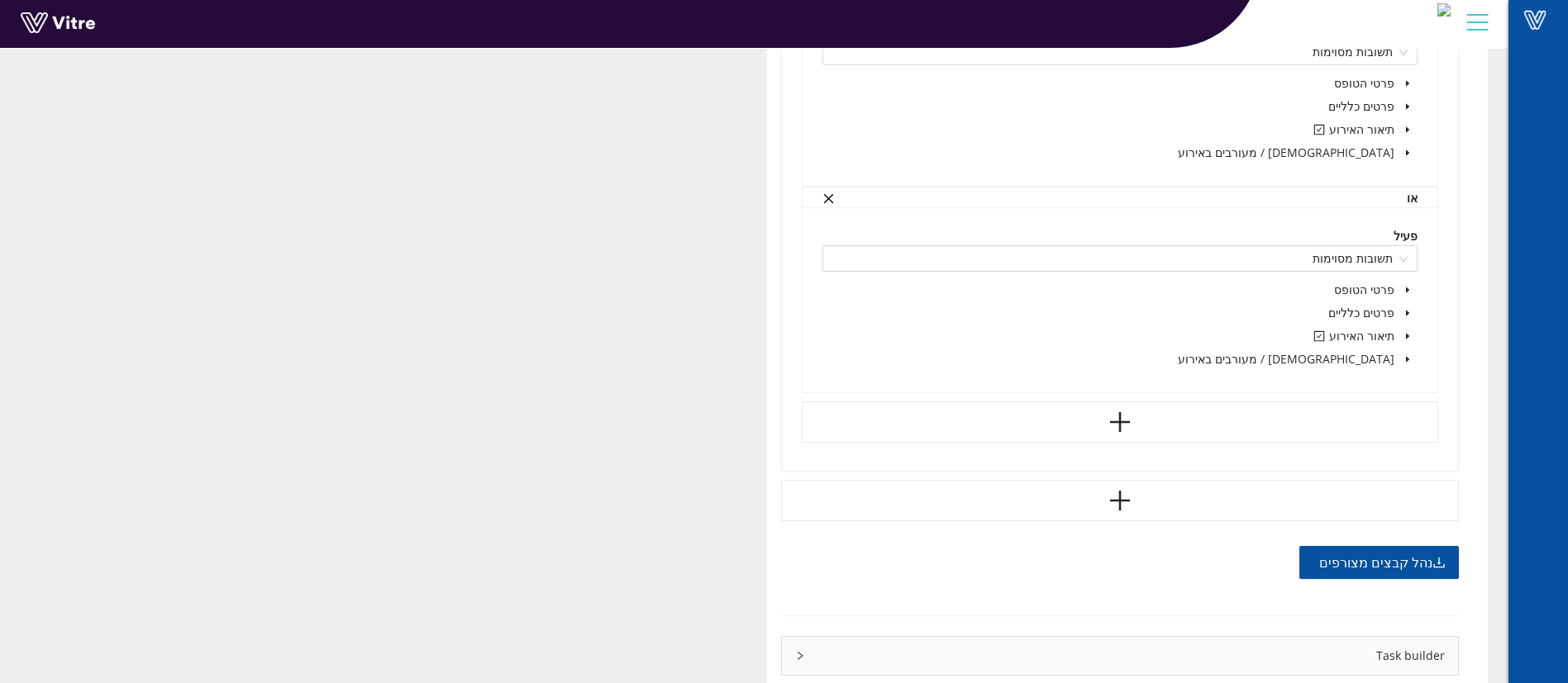
scroll to position [14442, 0]
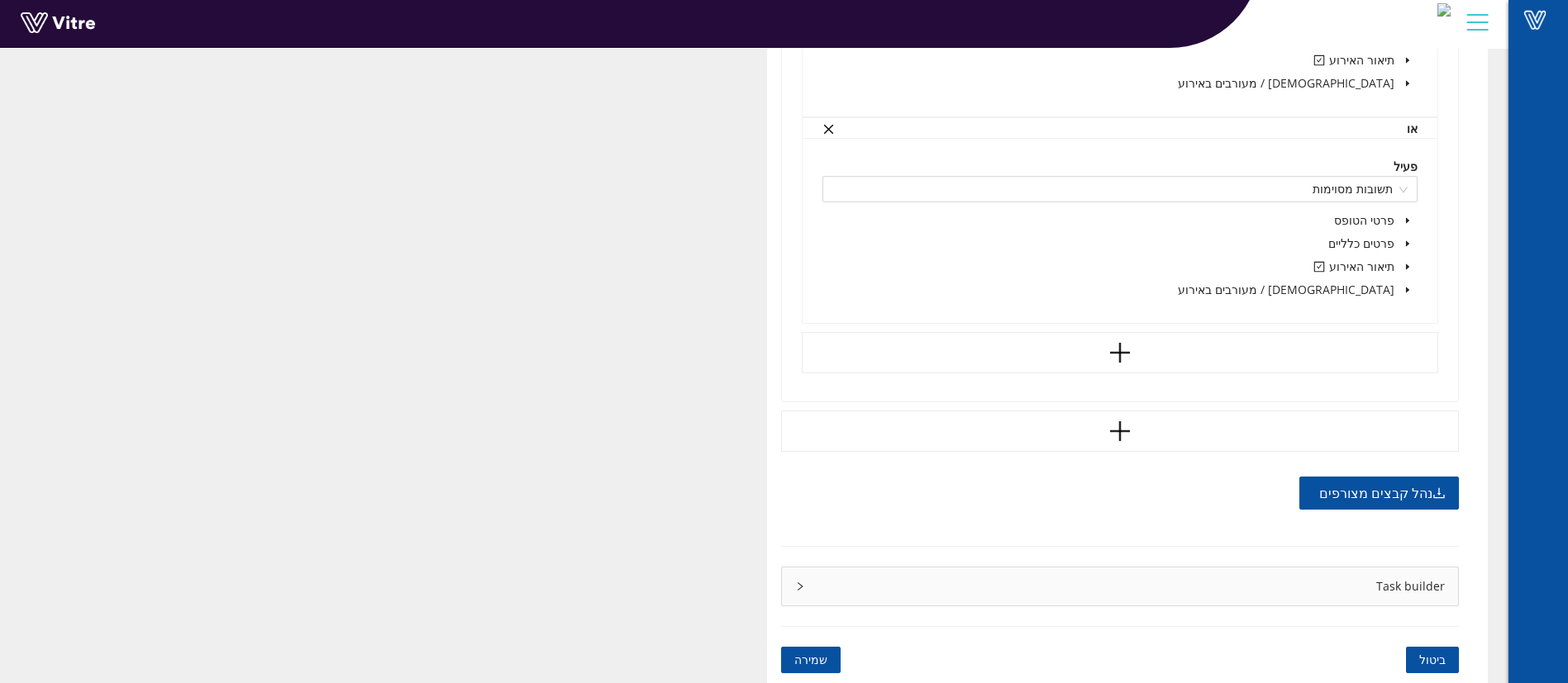
click at [812, 660] on span "שמירה" at bounding box center [811, 659] width 33 height 18
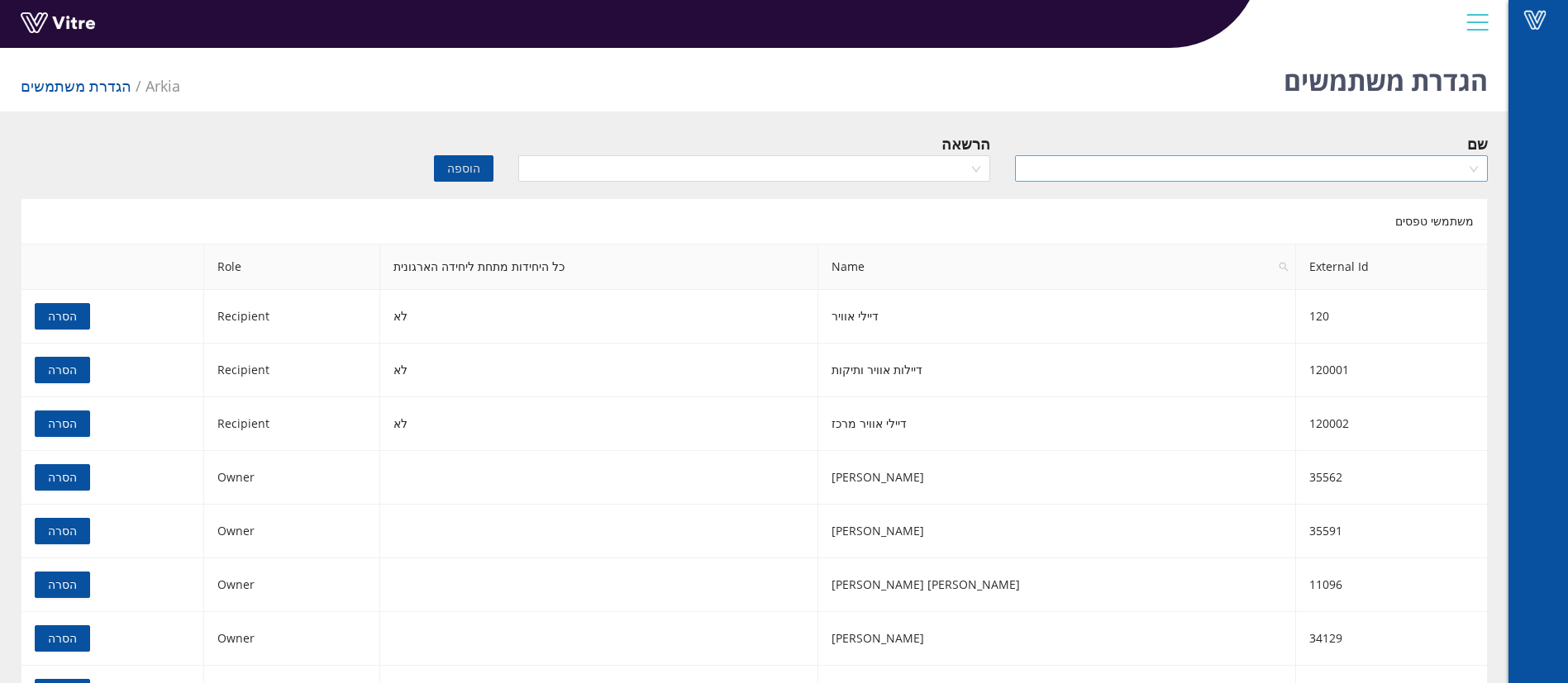
click at [1175, 168] on input "search" at bounding box center [1246, 169] width 441 height 25
type input "t"
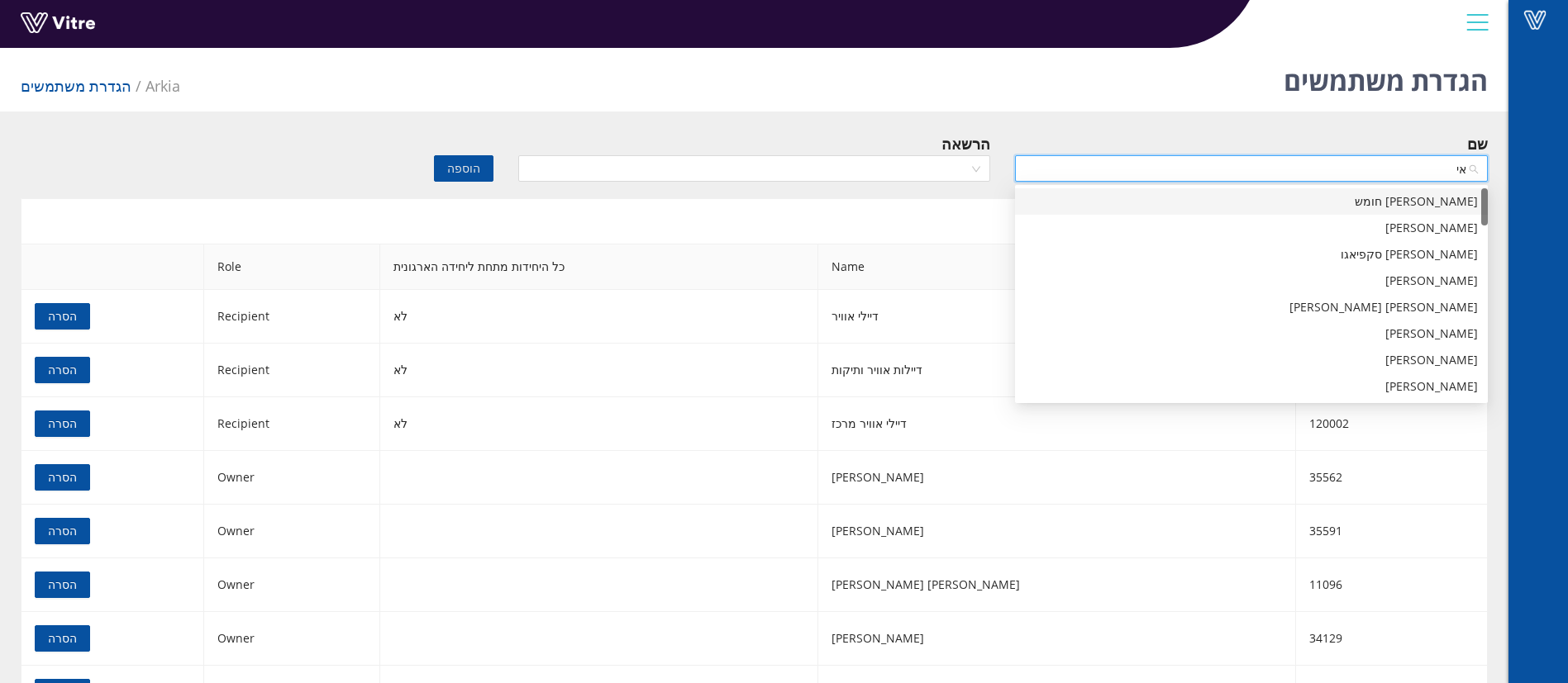
type input "א"
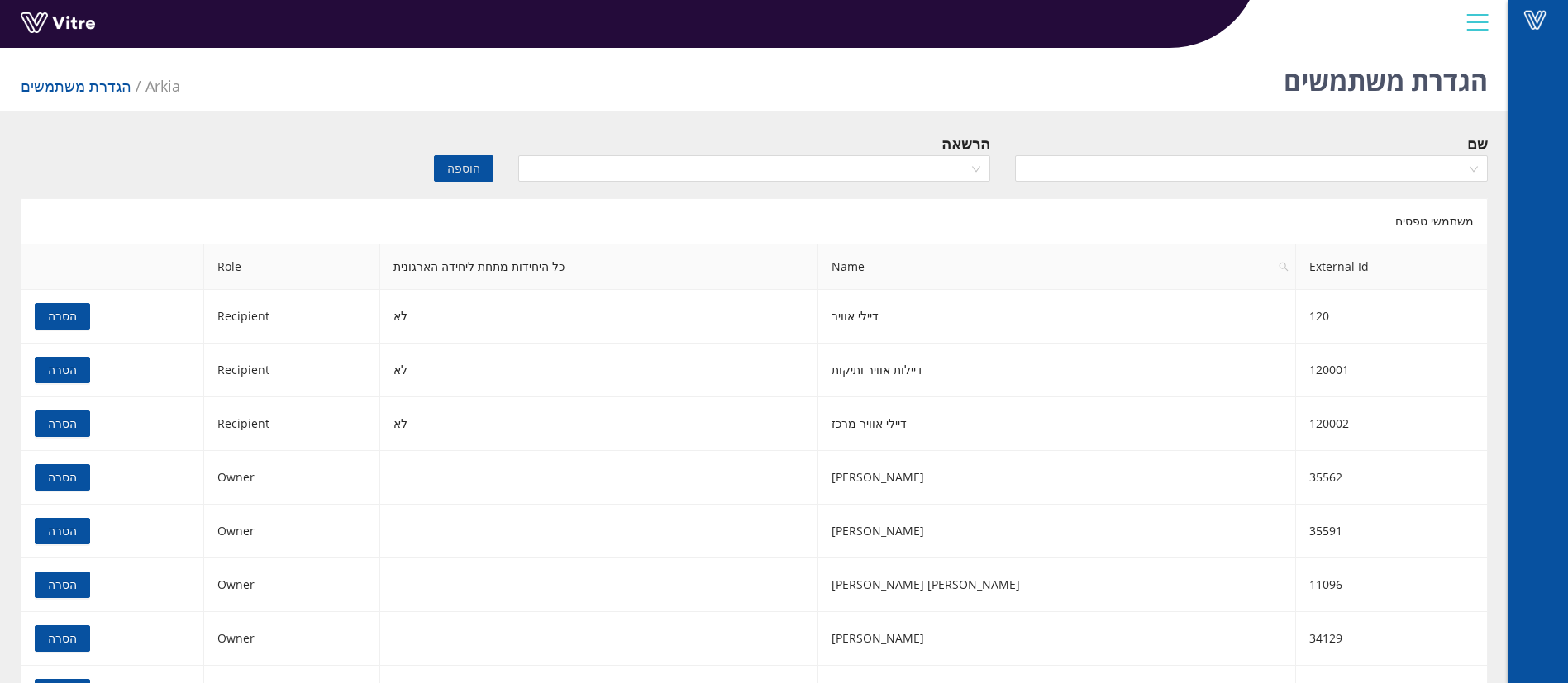
click at [611, 133] on div "הרשאה" at bounding box center [755, 144] width 473 height 23
click at [1142, 169] on input "search" at bounding box center [1246, 169] width 441 height 25
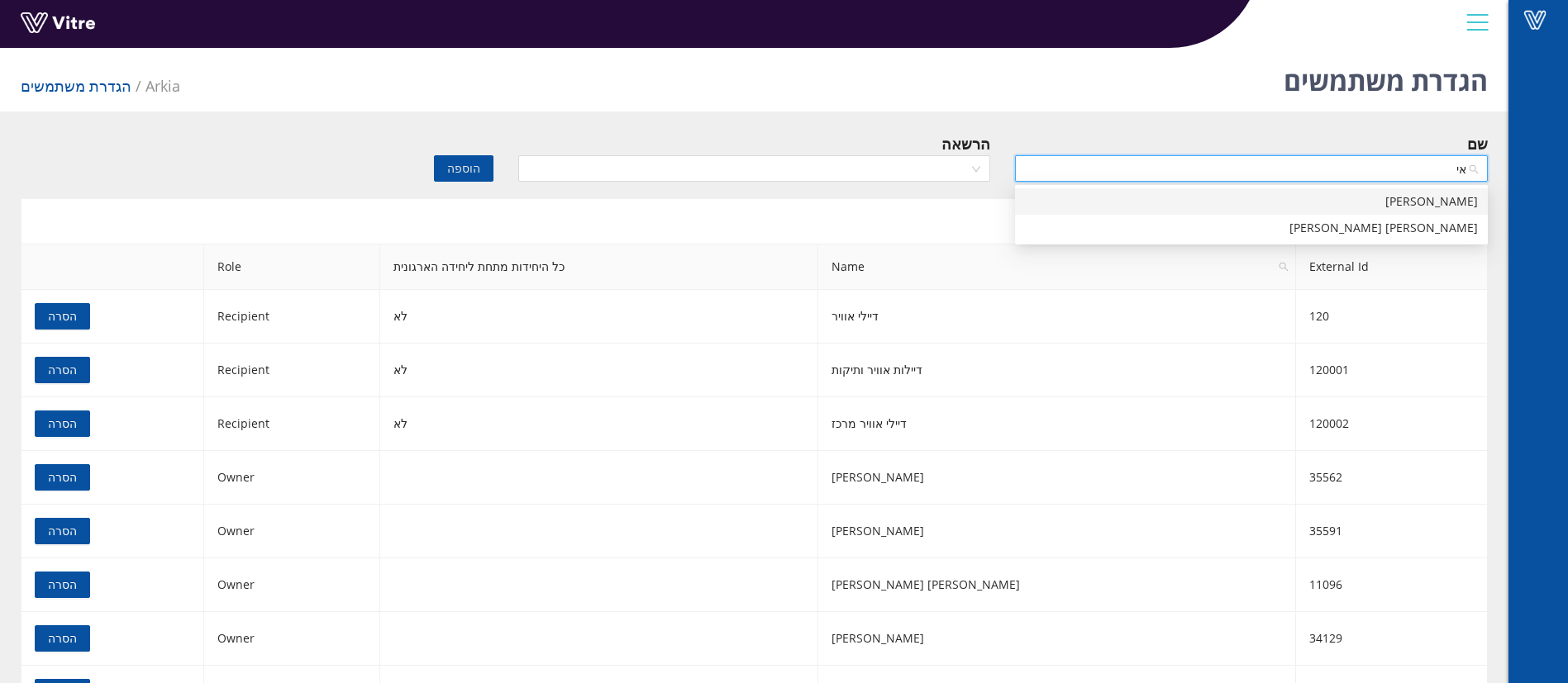
type input "א"
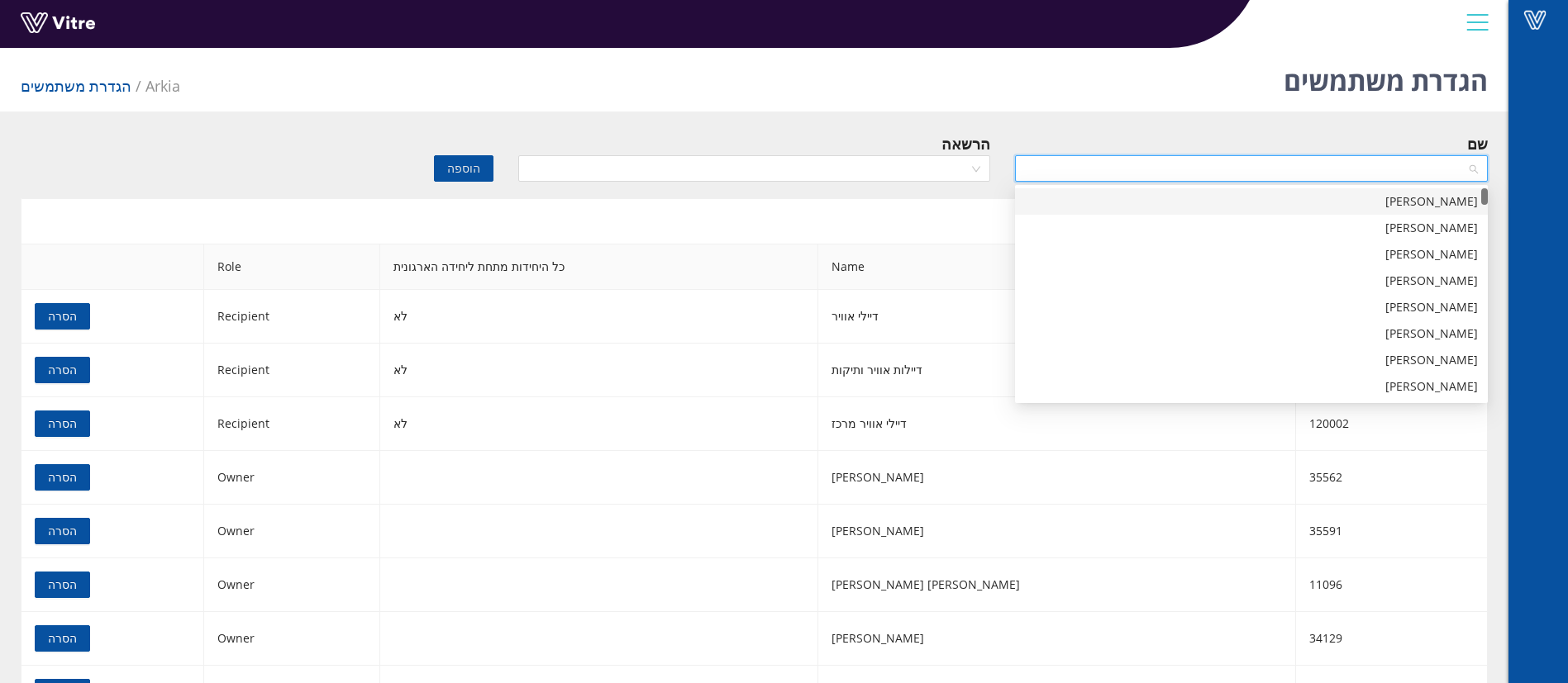
click at [977, 105] on div "הגדרת משתמשים Arkia הגדרת משתמשים" at bounding box center [754, 76] width 1508 height 70
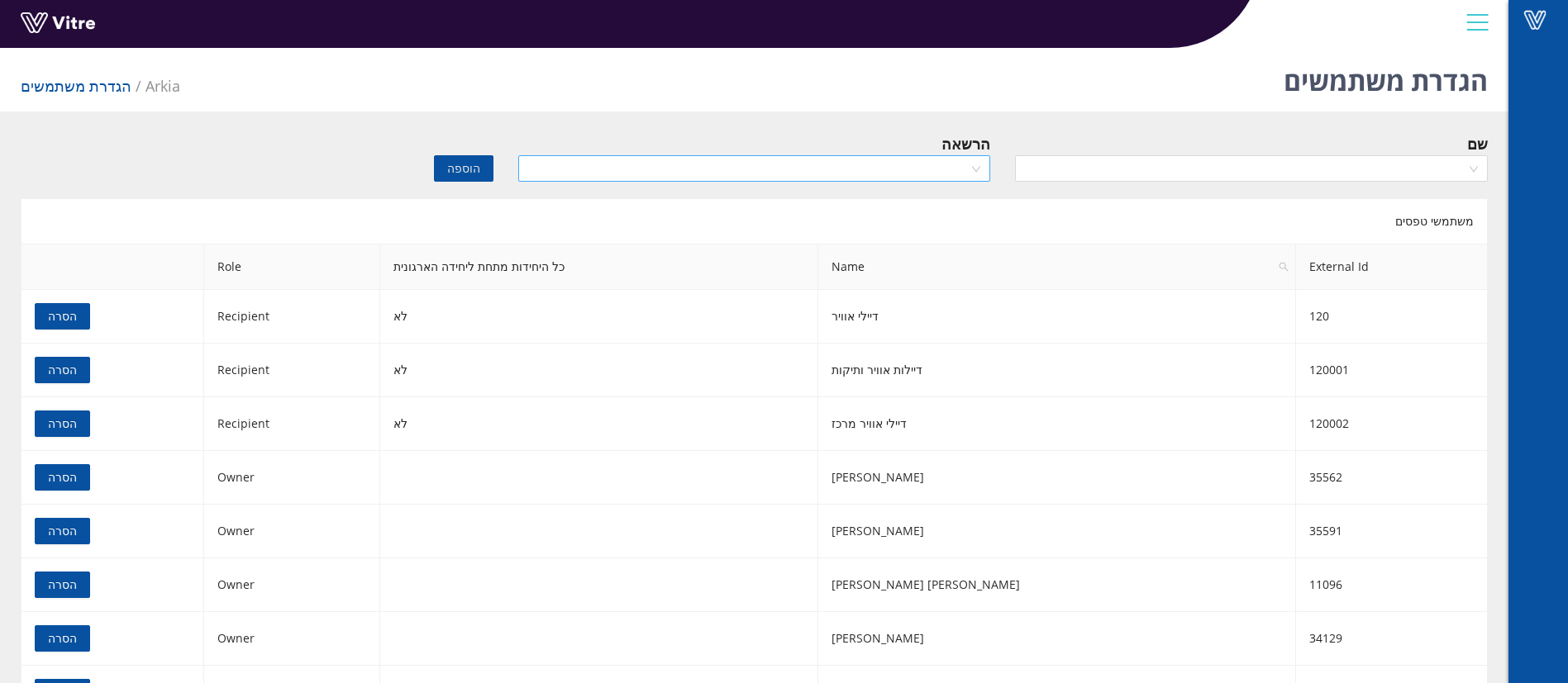
click at [954, 175] on input "search" at bounding box center [748, 169] width 441 height 25
click at [954, 168] on input "search" at bounding box center [748, 169] width 441 height 25
click at [1084, 173] on input "search" at bounding box center [1246, 169] width 441 height 25
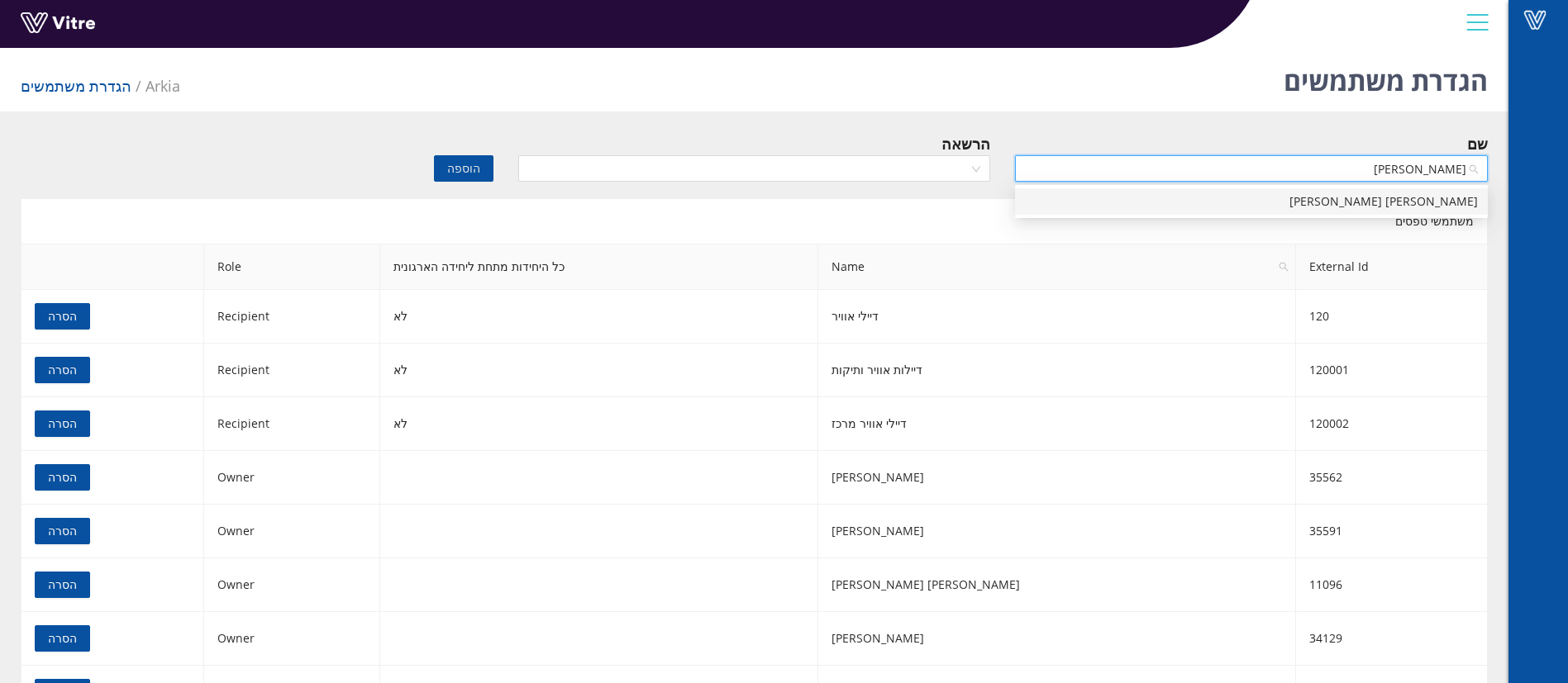
type input "[PERSON_NAME]"
click at [1333, 178] on input "search" at bounding box center [1246, 169] width 441 height 25
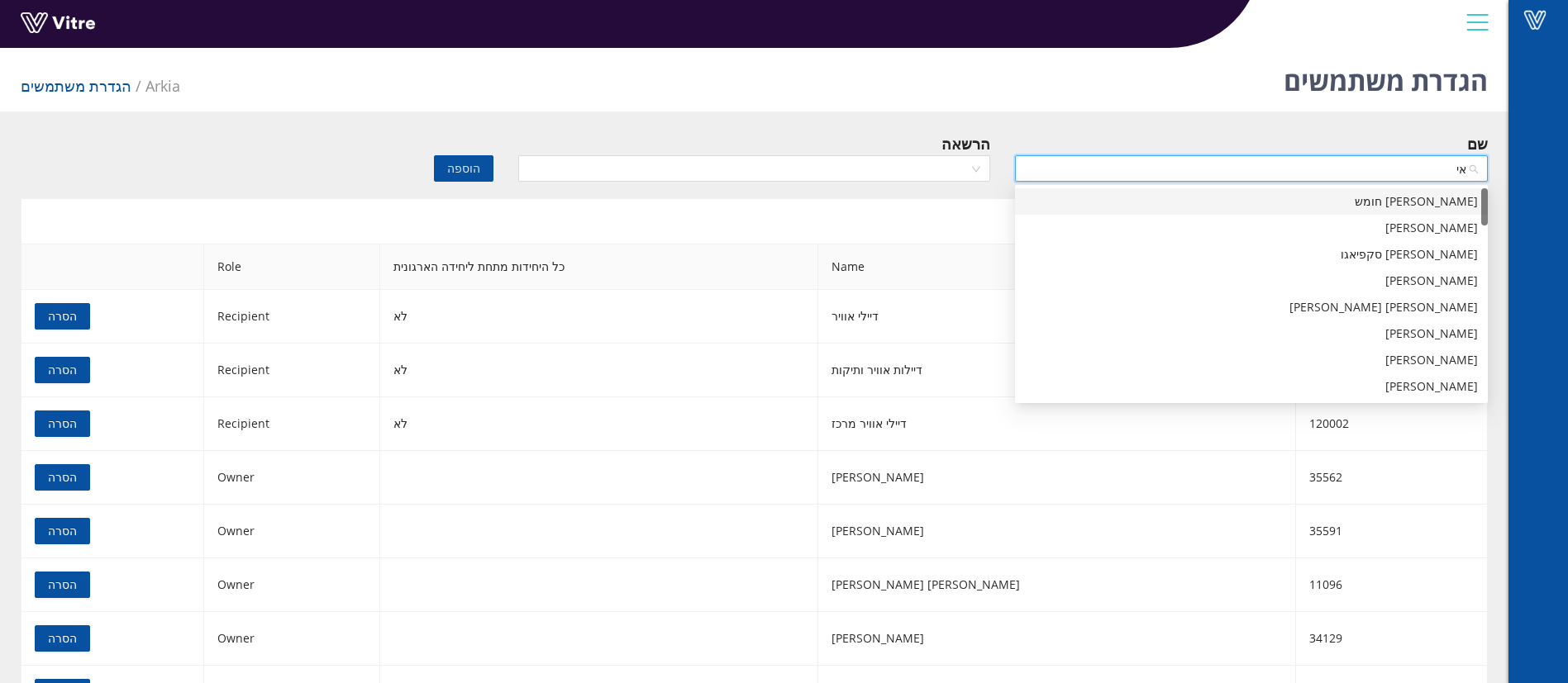
type input "א"
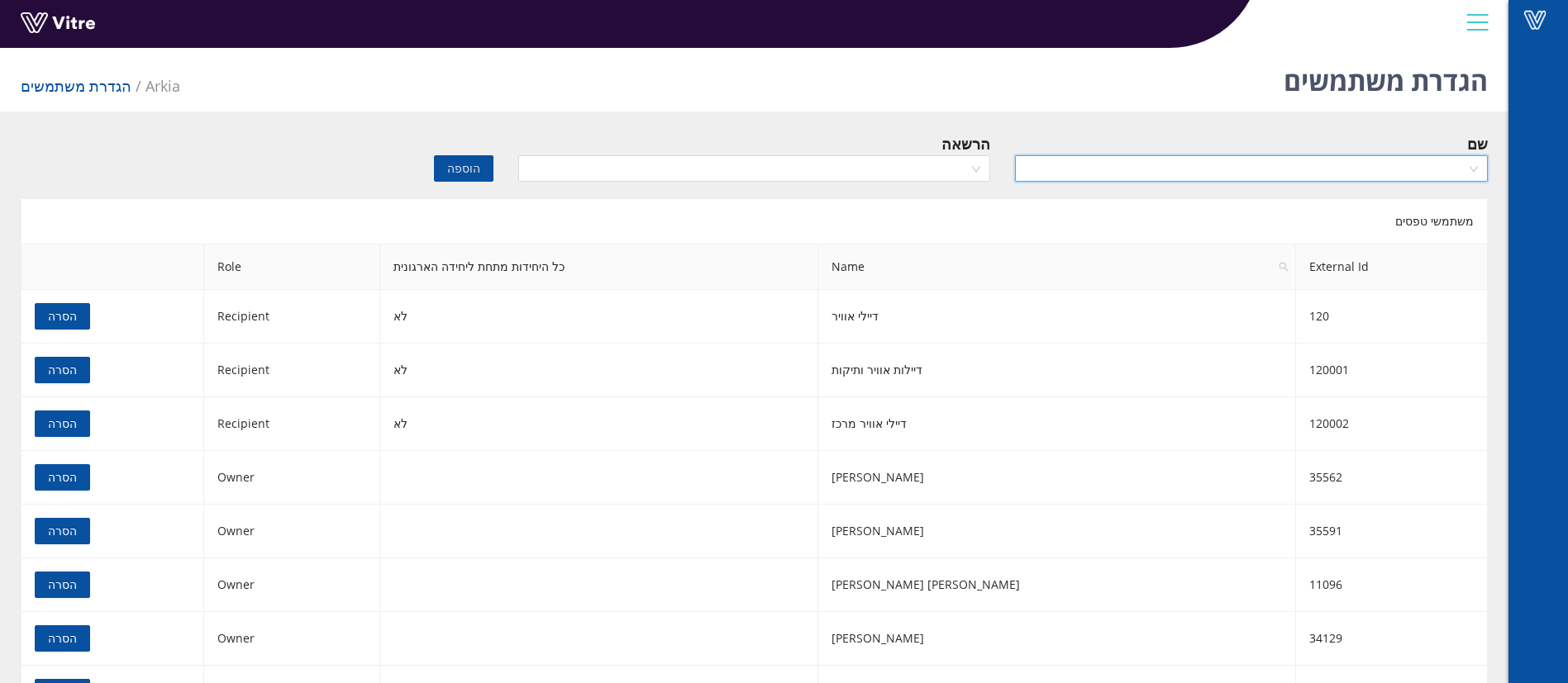
click at [1369, 177] on input "search" at bounding box center [1246, 169] width 441 height 25
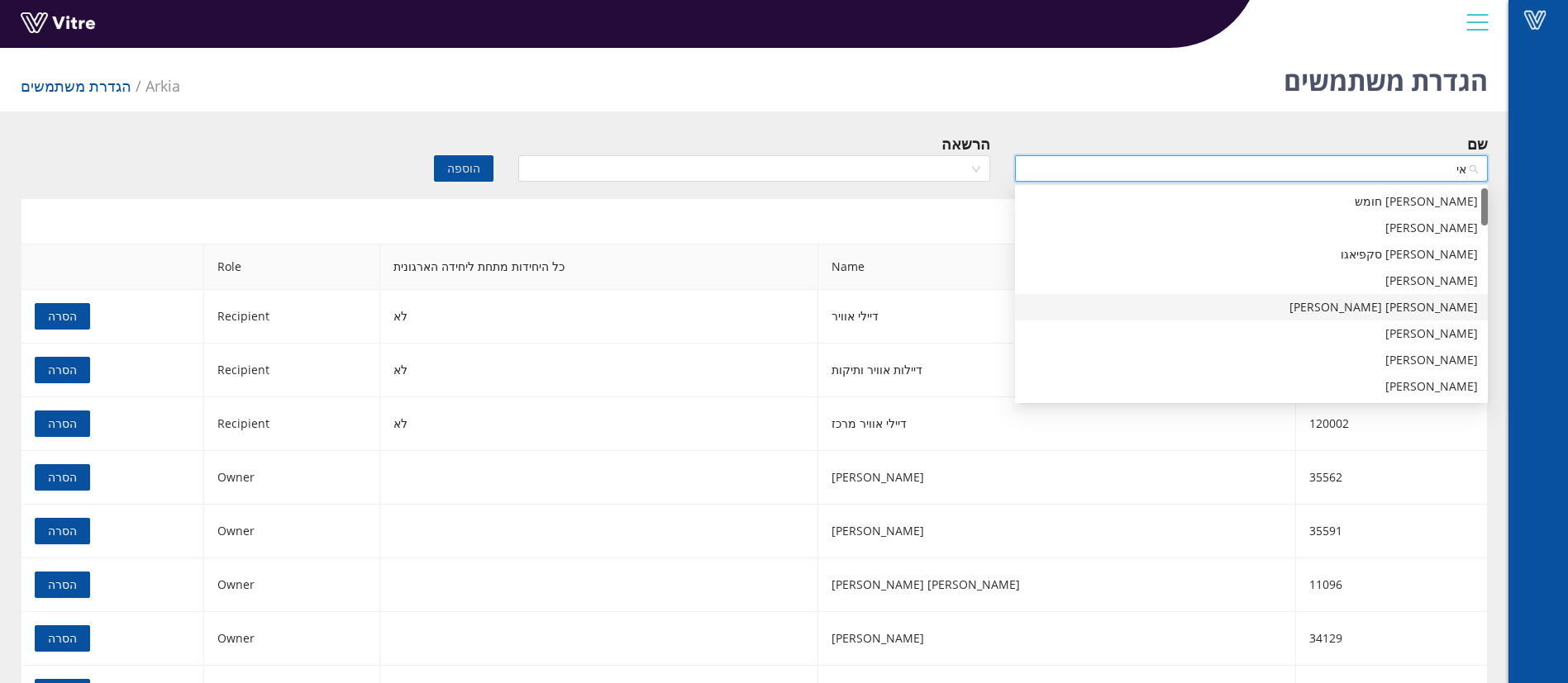
type input "א"
